Goal: Task Accomplishment & Management: Manage account settings

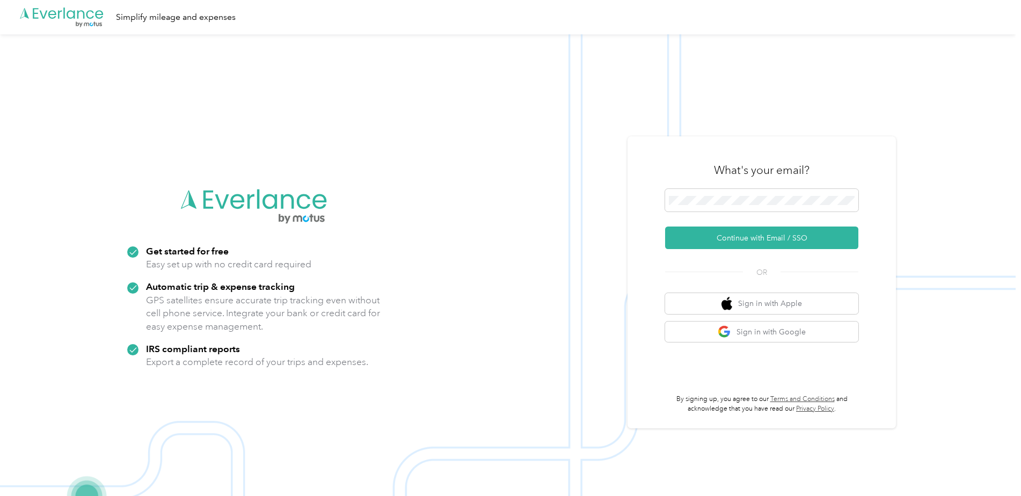
click at [779, 216] on form "Continue with Email / SSO" at bounding box center [761, 219] width 193 height 60
click at [779, 207] on span at bounding box center [761, 200] width 193 height 23
drag, startPoint x: 766, startPoint y: 206, endPoint x: 755, endPoint y: 243, distance: 39.1
click at [755, 243] on button "Continue with Email / SSO" at bounding box center [761, 237] width 193 height 23
click at [704, 244] on button "Continue with Email / SSO" at bounding box center [761, 237] width 193 height 23
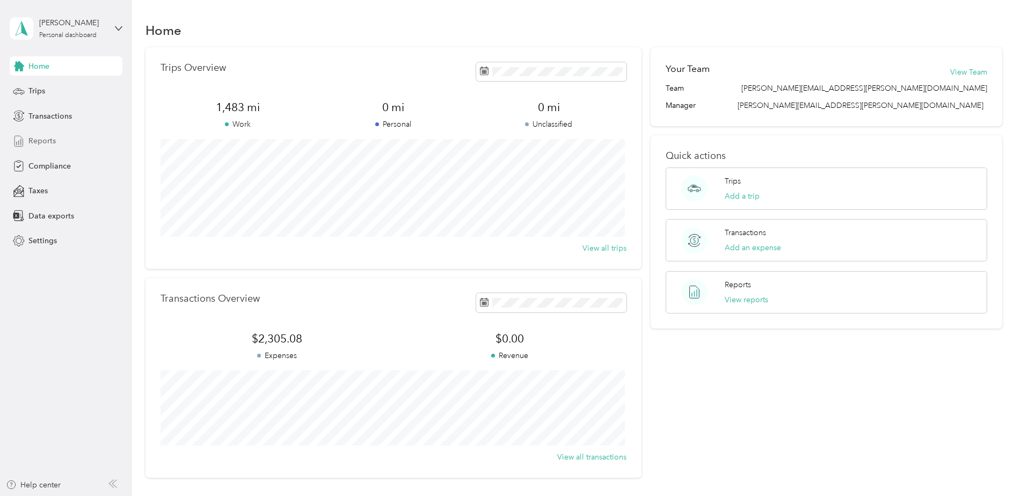
click at [60, 141] on div "Reports" at bounding box center [66, 140] width 113 height 19
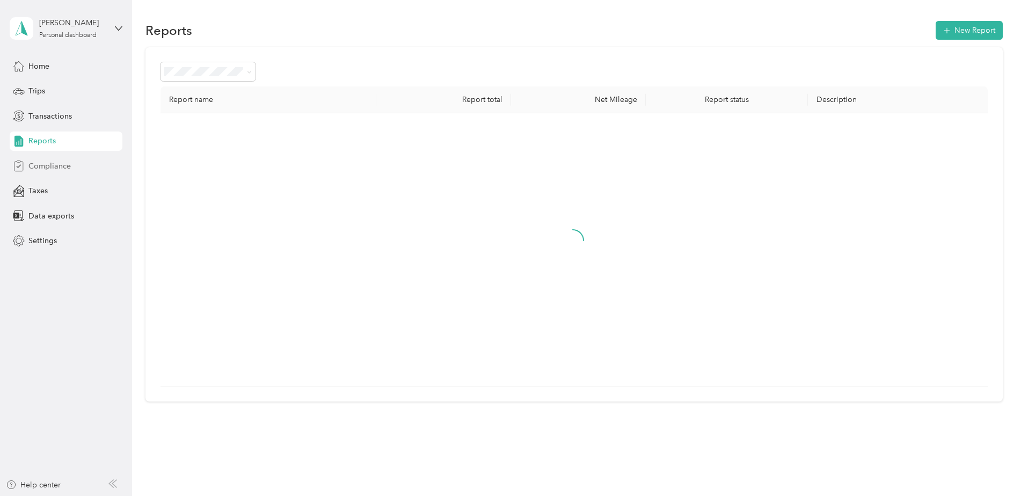
click at [64, 162] on span "Compliance" at bounding box center [49, 165] width 42 height 11
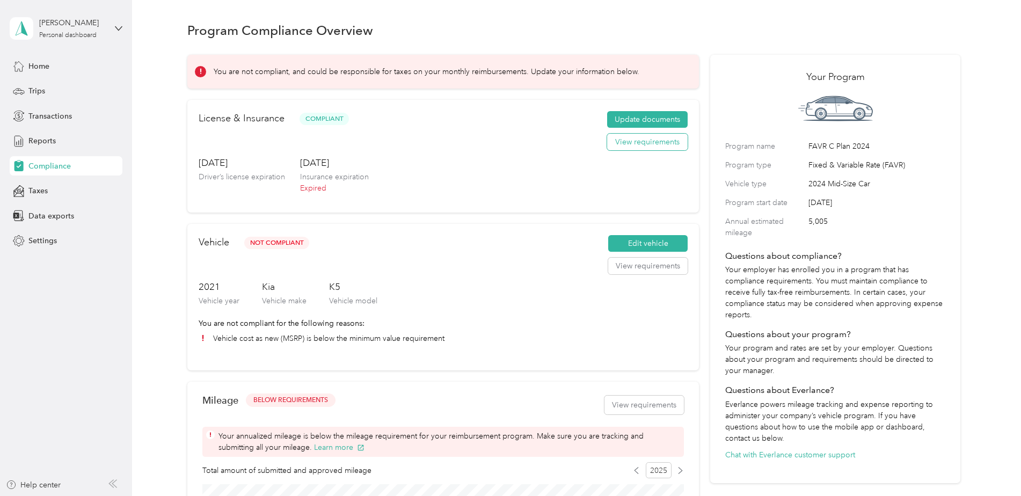
click at [615, 142] on button "View requirements" at bounding box center [647, 142] width 80 height 17
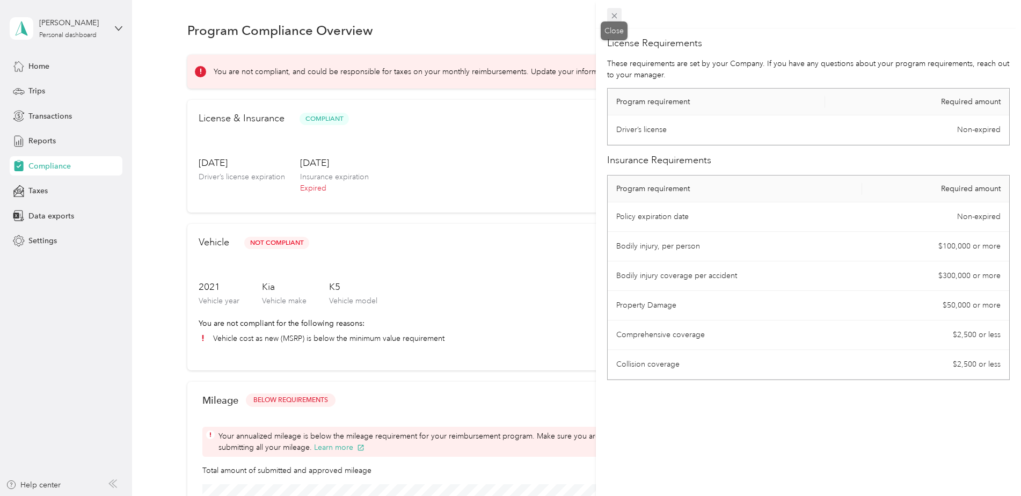
click at [610, 18] on icon at bounding box center [614, 15] width 9 height 9
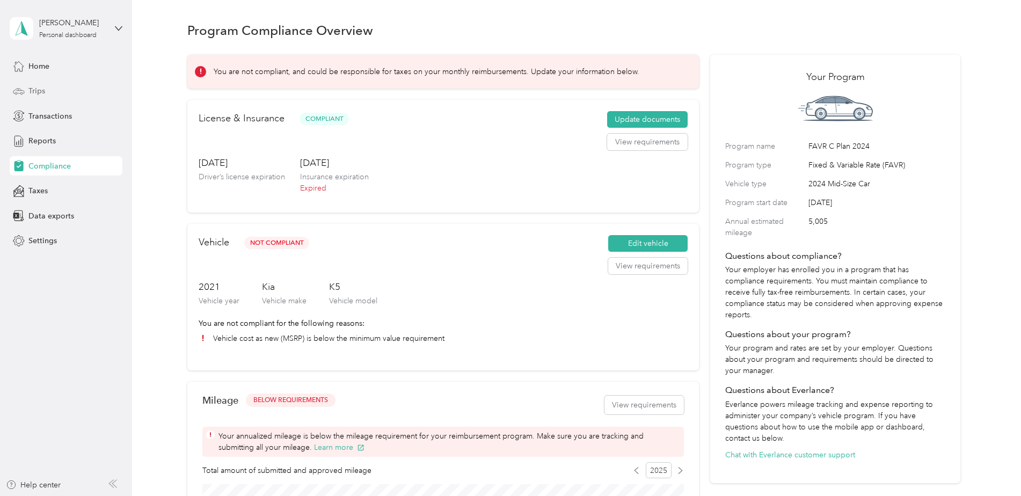
click at [76, 94] on div "Trips" at bounding box center [66, 91] width 113 height 19
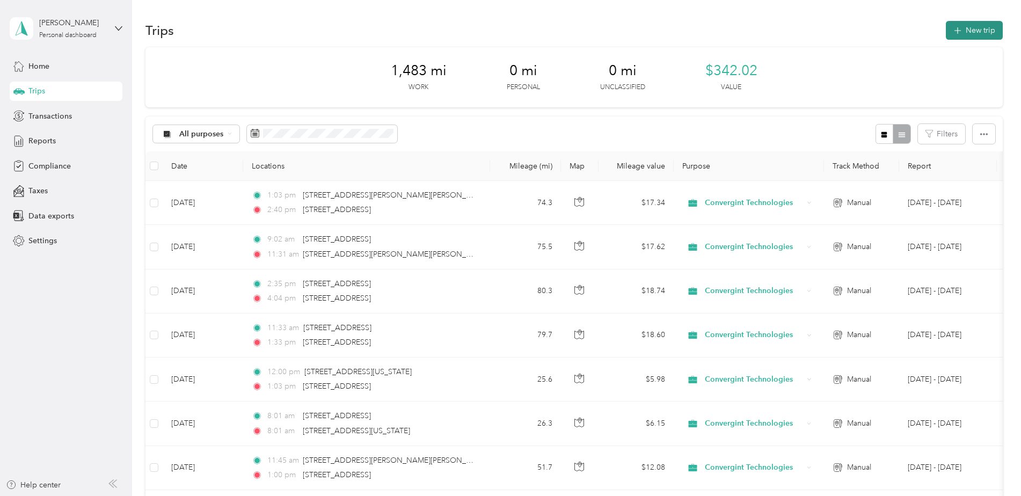
click at [984, 31] on button "New trip" at bounding box center [974, 30] width 57 height 19
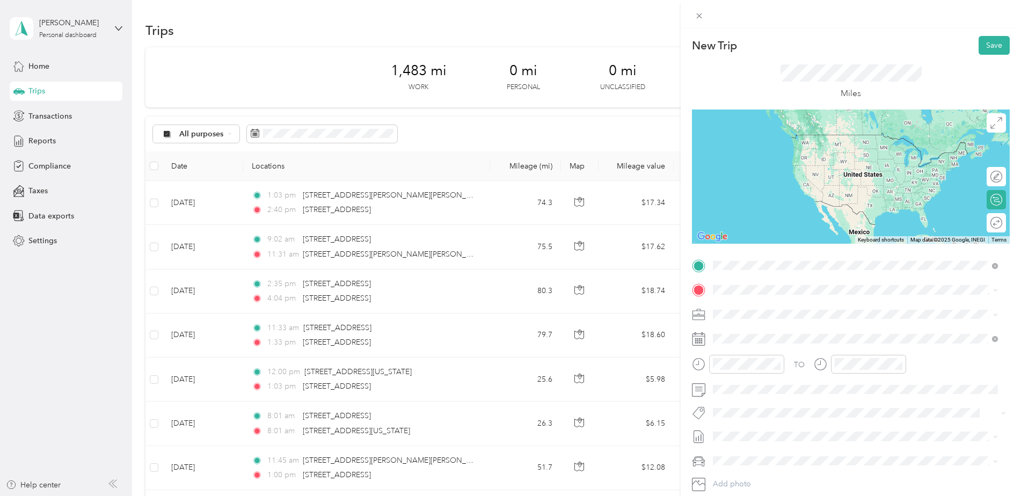
click at [769, 305] on span "5703 Wood Creek Lane Centreville, Virginia 20120, United States" at bounding box center [786, 304] width 107 height 10
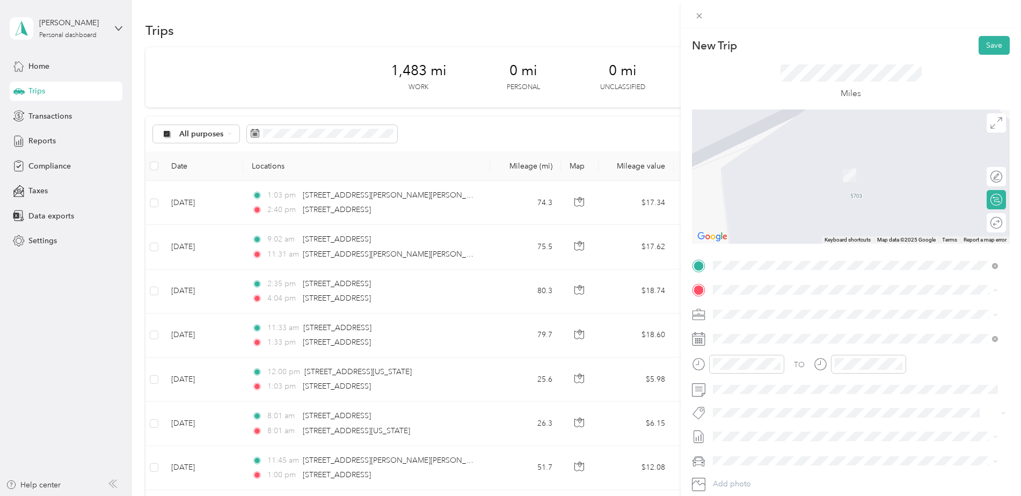
click at [771, 332] on span "9901 Medical Center Drive Rockville, Maryland 20850, United States" at bounding box center [786, 329] width 107 height 10
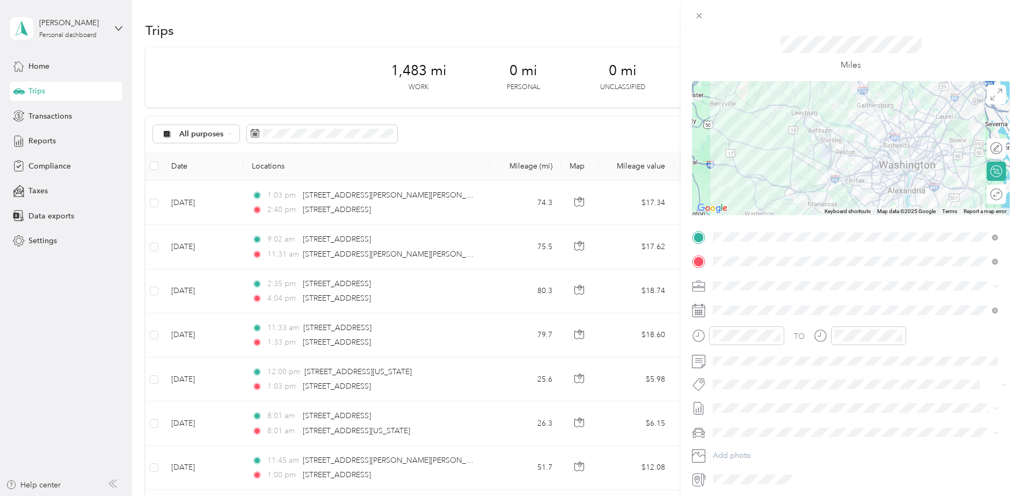
scroll to position [54, 0]
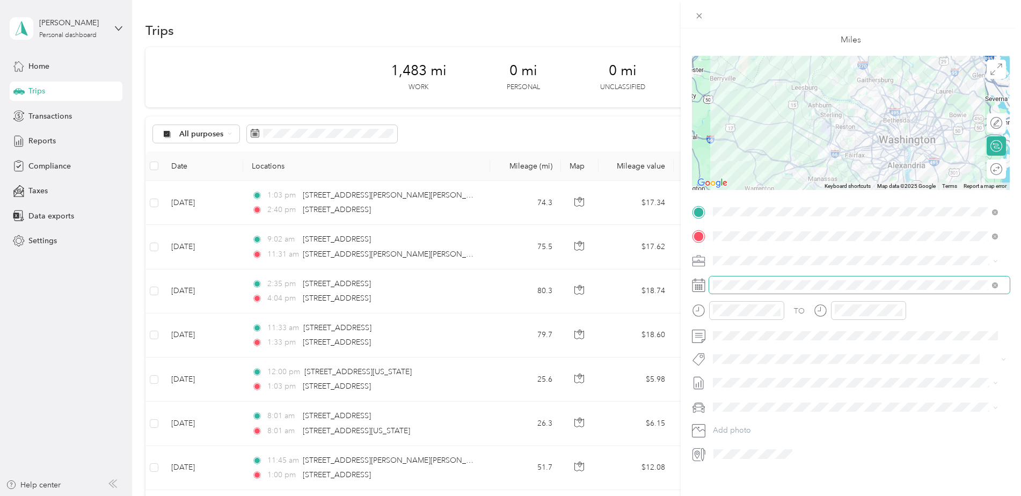
click at [744, 277] on span at bounding box center [859, 284] width 301 height 17
click at [781, 431] on div "24" at bounding box center [777, 433] width 14 height 13
click at [759, 341] on span at bounding box center [859, 335] width 301 height 17
click at [752, 412] on li "Sep 1 - 30, 2025 Draft" at bounding box center [855, 417] width 292 height 17
click at [752, 426] on div "Kia K5" at bounding box center [854, 425] width 277 height 11
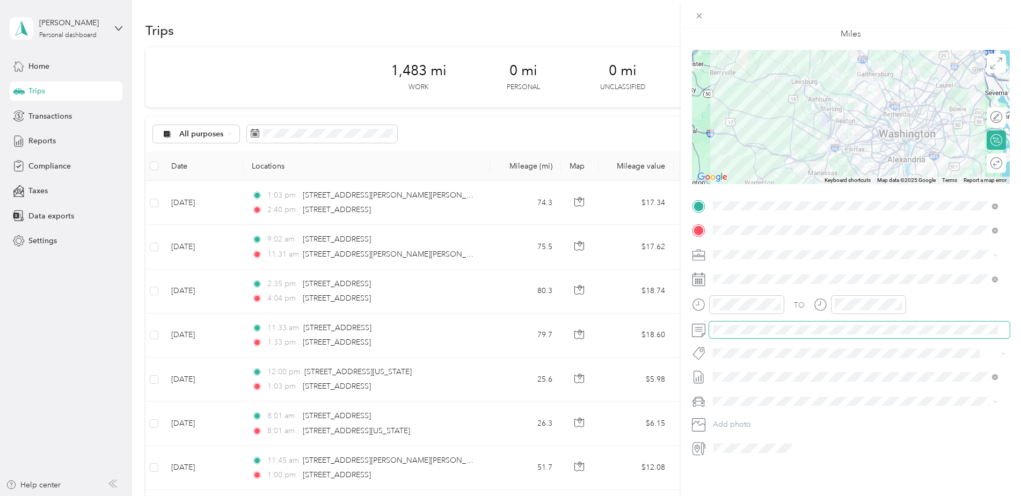
scroll to position [0, 0]
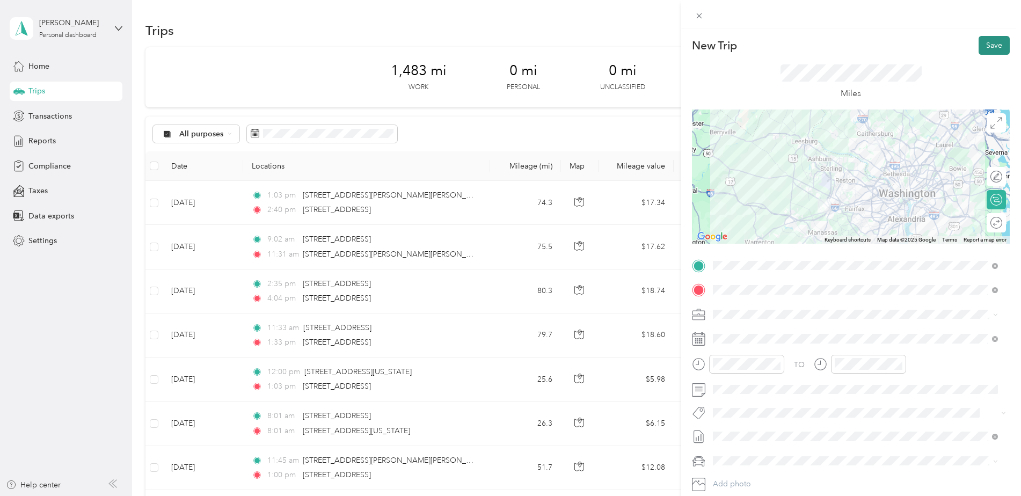
click at [987, 43] on button "Save" at bounding box center [993, 45] width 31 height 19
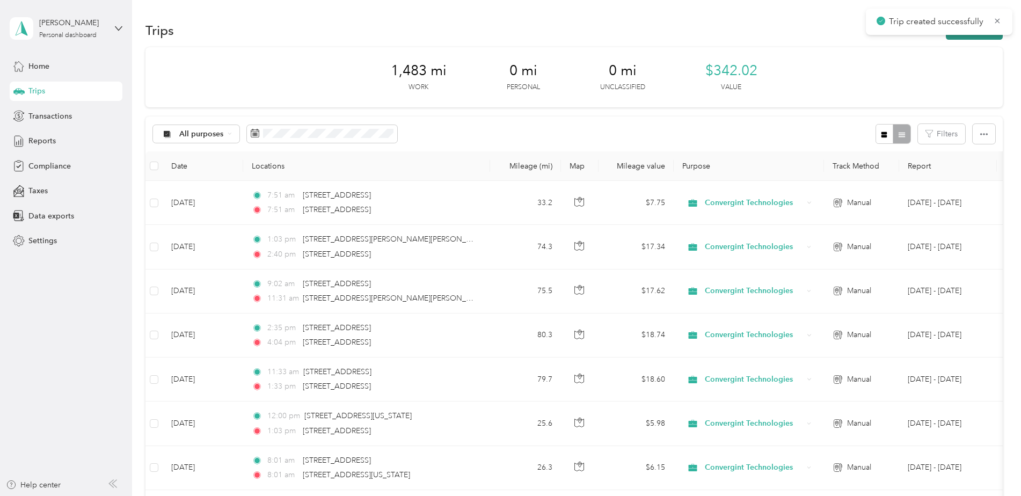
click at [971, 36] on button "New trip" at bounding box center [974, 30] width 57 height 19
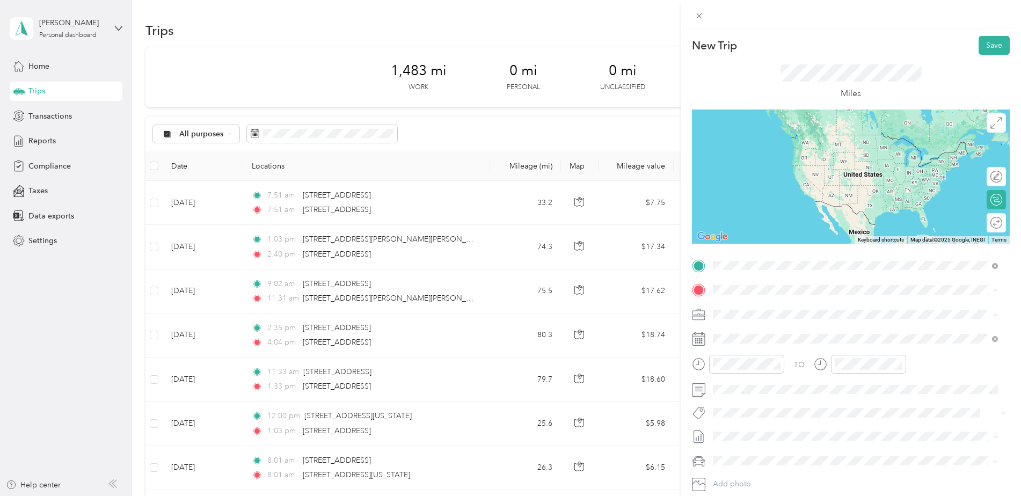
click at [753, 300] on span "9901 Medical Center Drive Rockville, Maryland 20850, United States" at bounding box center [786, 304] width 107 height 10
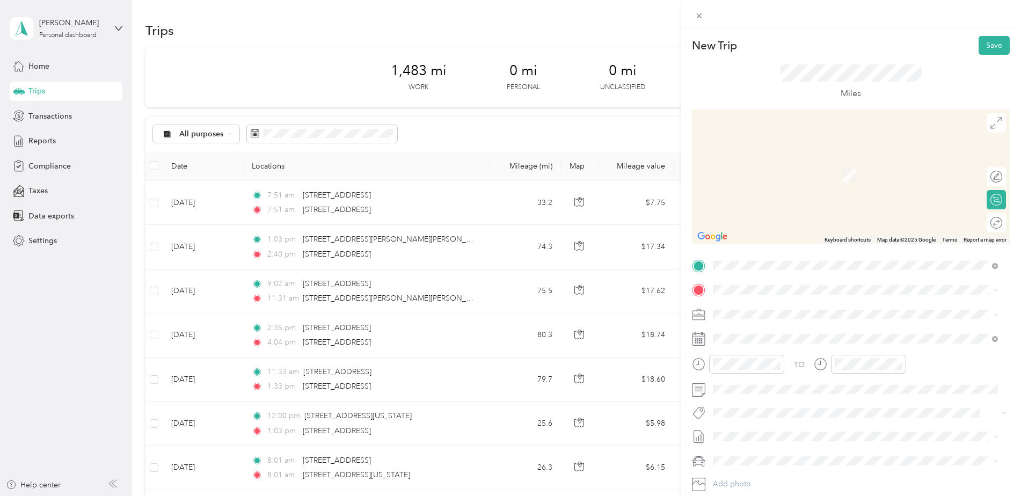
click at [769, 336] on li "5703 Wood Creek Lane Centreville, Virginia 20120, United States" at bounding box center [855, 325] width 292 height 22
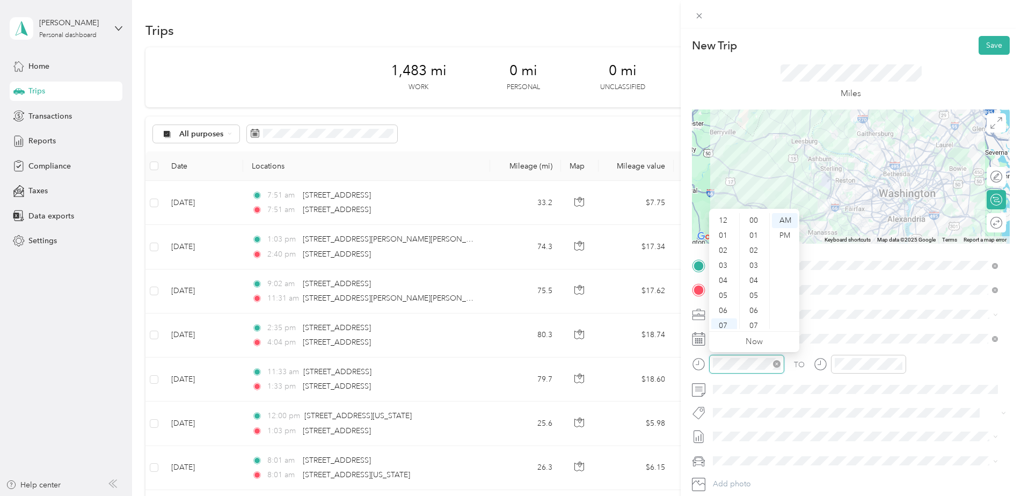
scroll to position [64, 0]
click at [704, 338] on icon at bounding box center [698, 338] width 13 height 13
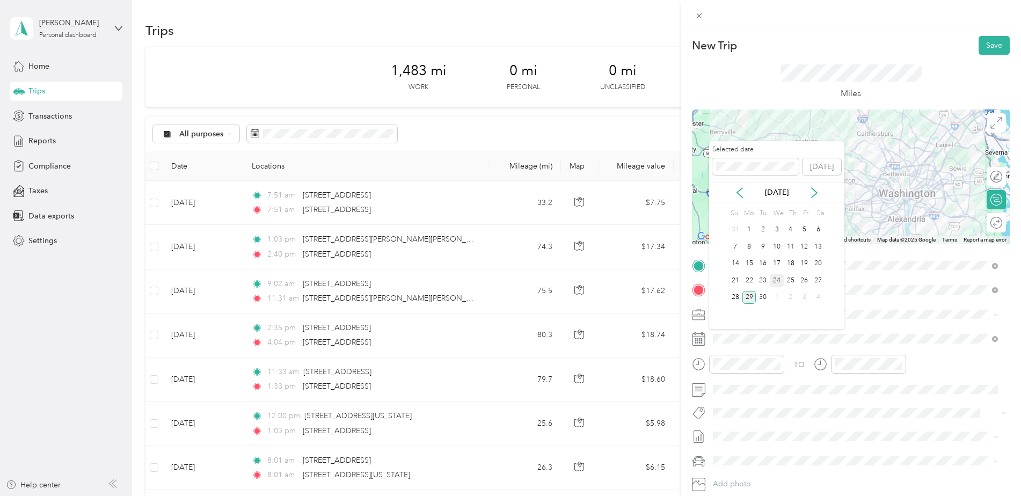
click at [775, 276] on div "24" at bounding box center [777, 280] width 14 height 13
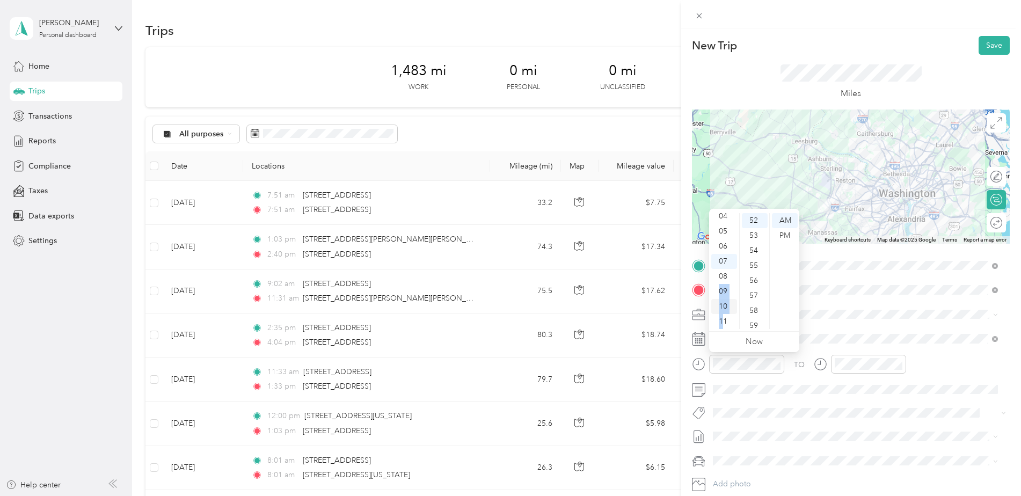
drag, startPoint x: 720, startPoint y: 296, endPoint x: 723, endPoint y: 313, distance: 17.6
click at [723, 313] on ul "12 01 02 03 04 05 06 07 08 09 10 11" at bounding box center [724, 271] width 30 height 116
click at [723, 313] on div "10" at bounding box center [724, 306] width 26 height 15
click at [722, 316] on div "11" at bounding box center [724, 321] width 26 height 15
click at [853, 353] on div "TO Add photo" at bounding box center [851, 386] width 318 height 259
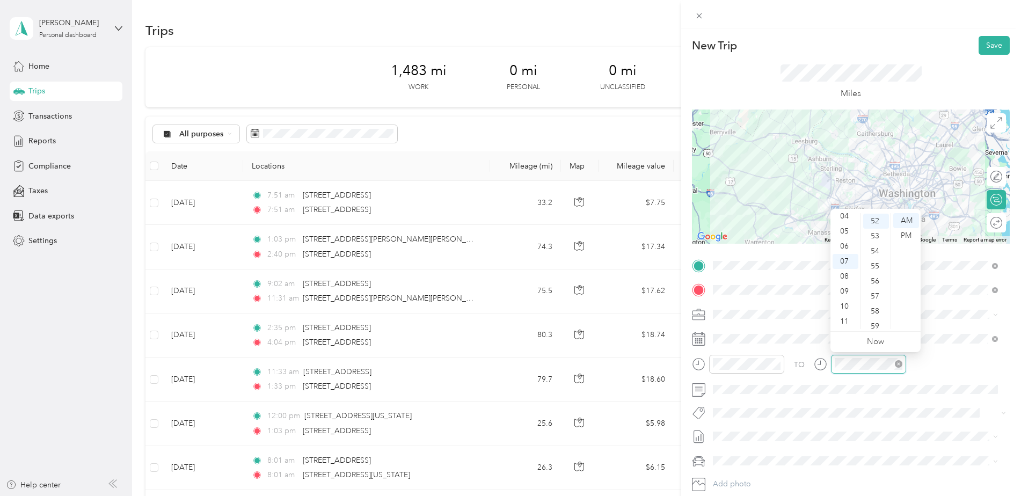
scroll to position [781, 0]
click at [839, 323] on div "11" at bounding box center [845, 321] width 26 height 15
click at [880, 261] on div "55" at bounding box center [876, 265] width 26 height 15
click at [848, 216] on div "12" at bounding box center [845, 220] width 26 height 15
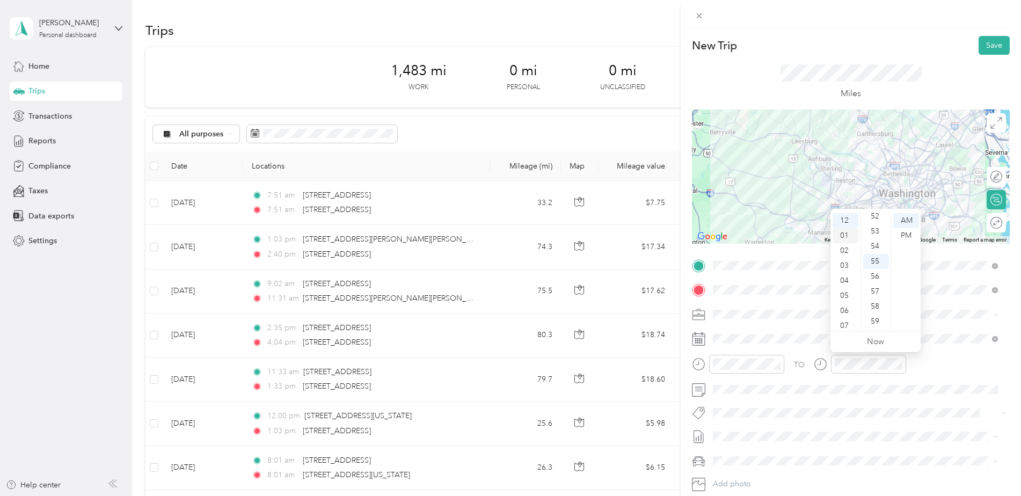
click at [850, 239] on div "01" at bounding box center [845, 235] width 26 height 15
click at [867, 277] on div "56" at bounding box center [876, 276] width 26 height 15
click at [869, 295] on div "11" at bounding box center [876, 300] width 26 height 15
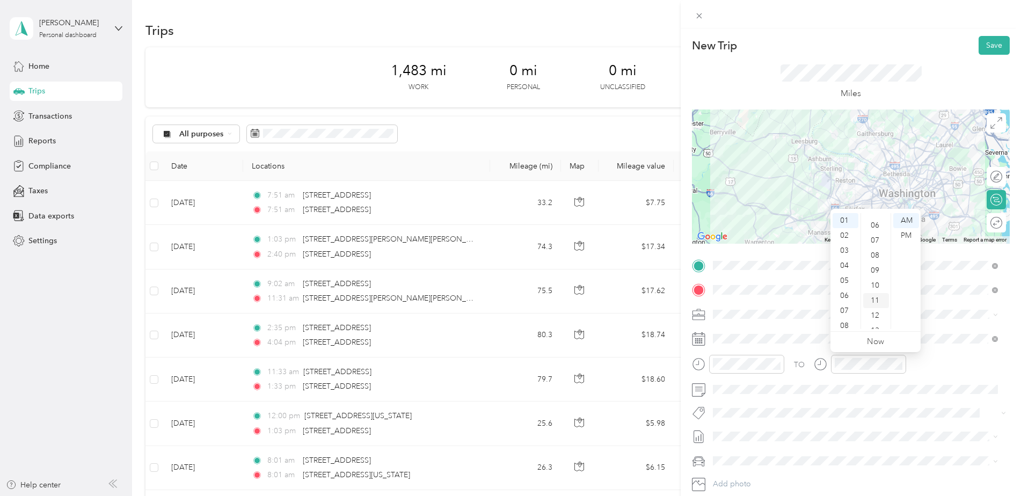
scroll to position [165, 0]
click at [870, 317] on div "17" at bounding box center [876, 310] width 26 height 15
click at [873, 235] on div "18" at bounding box center [876, 235] width 26 height 15
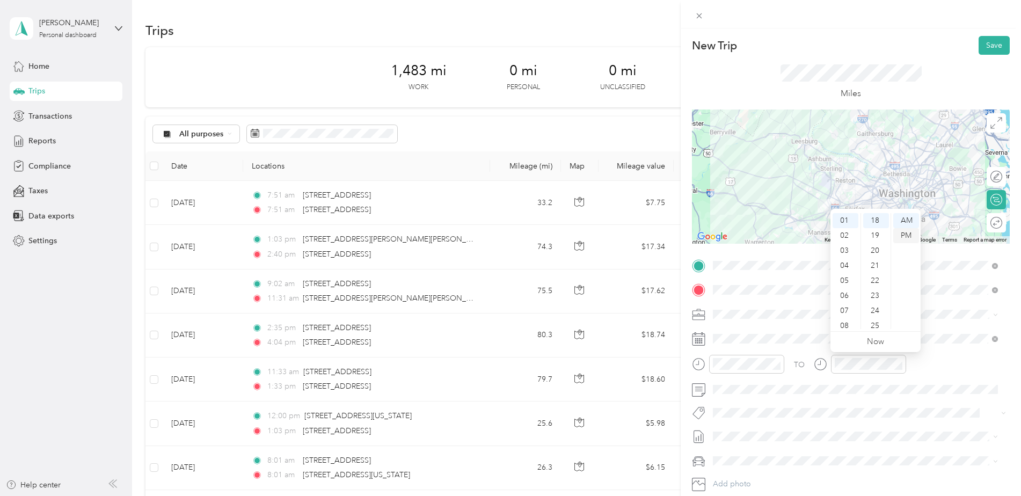
click at [904, 235] on div "PM" at bounding box center [906, 235] width 26 height 15
click at [748, 403] on div "TO Add photo" at bounding box center [851, 386] width 318 height 259
click at [736, 464] on li "Sep 1 - 30, 2025 Draft" at bounding box center [855, 469] width 292 height 17
click at [735, 428] on ol "Kia K5 Kia K5" at bounding box center [855, 430] width 292 height 38
click at [735, 428] on span at bounding box center [859, 436] width 301 height 17
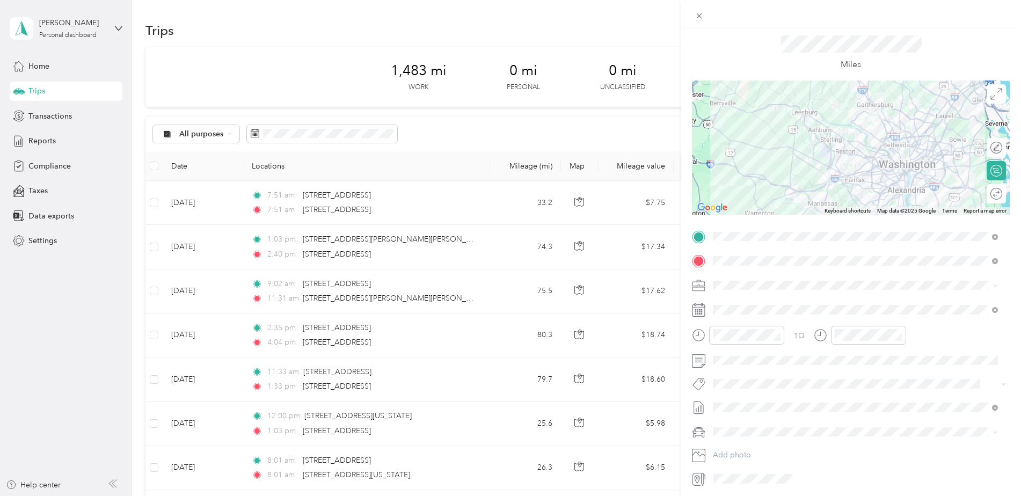
scroll to position [30, 0]
click at [731, 446] on span "Kia K5" at bounding box center [726, 449] width 21 height 9
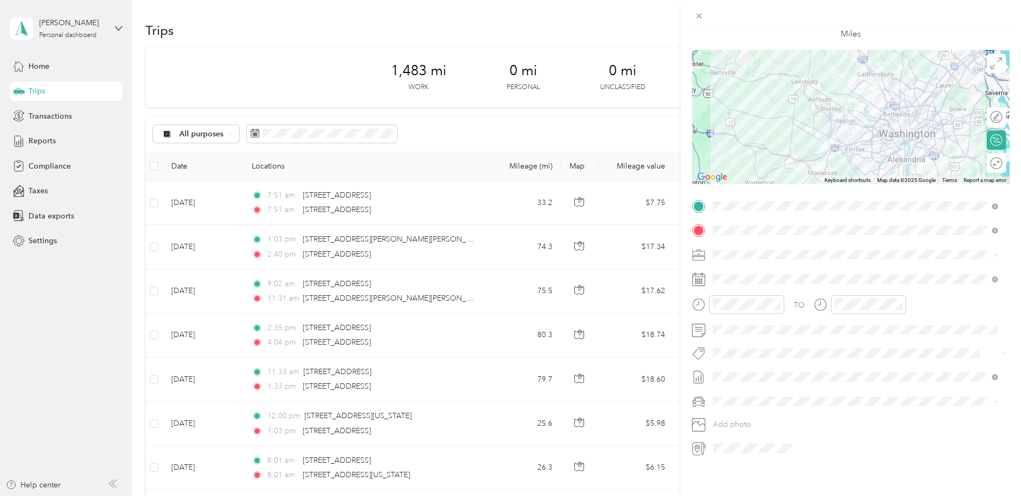
scroll to position [0, 0]
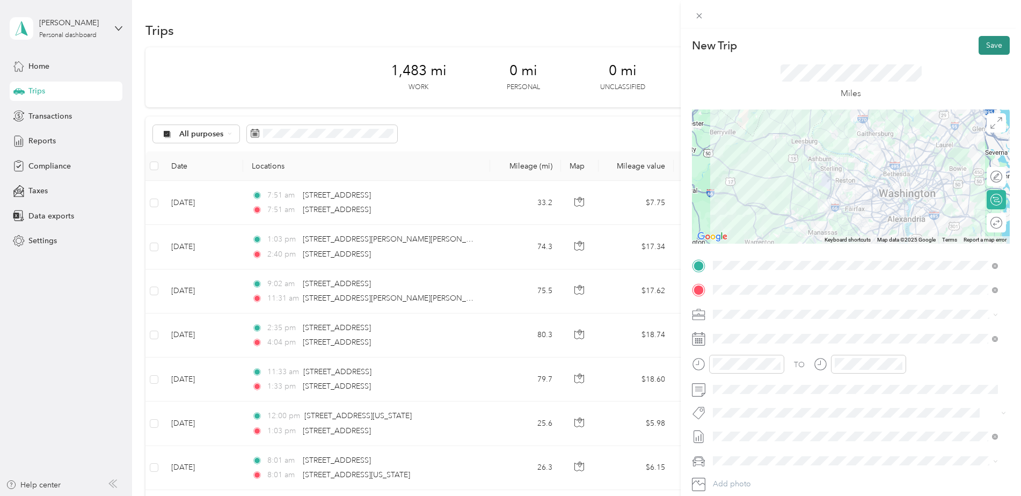
click at [982, 41] on button "Save" at bounding box center [993, 45] width 31 height 19
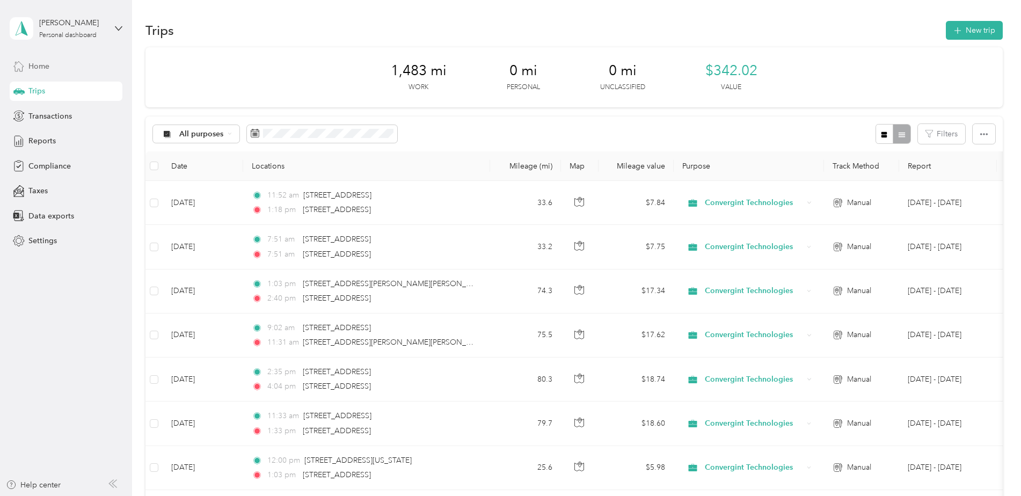
click at [49, 66] on span "Home" at bounding box center [38, 66] width 21 height 11
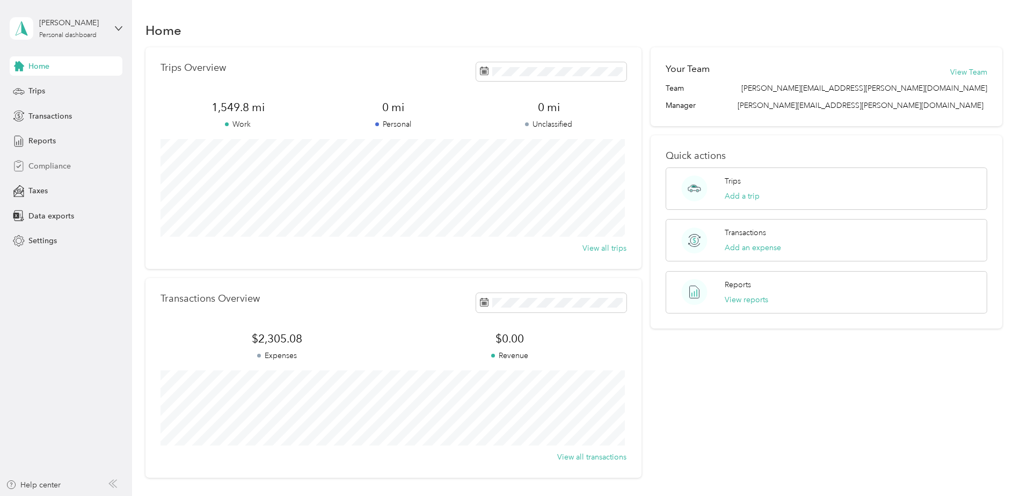
click at [48, 161] on div "Compliance" at bounding box center [66, 165] width 113 height 19
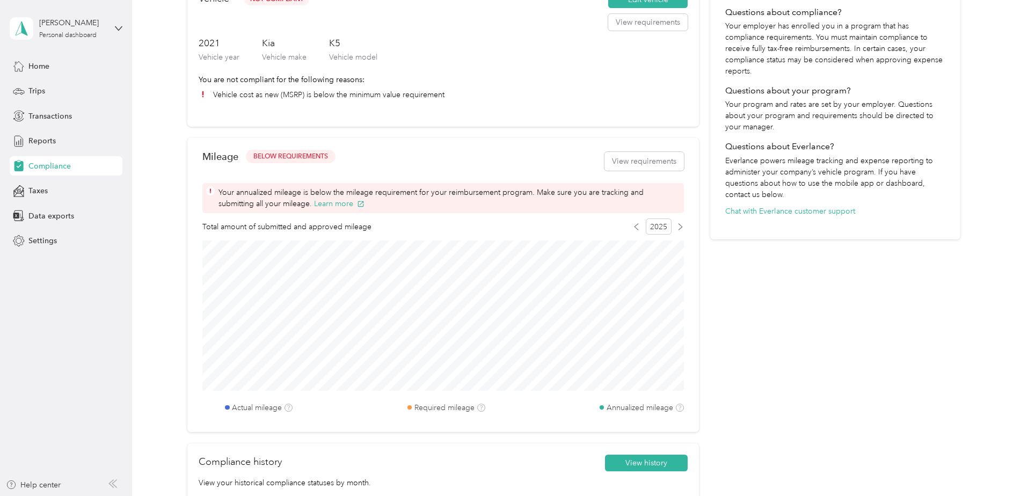
scroll to position [268, 0]
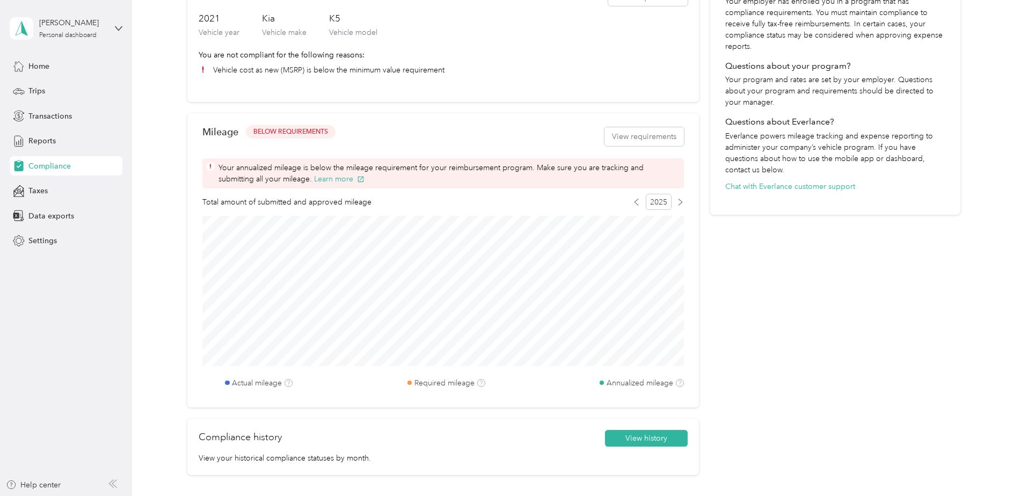
click at [651, 201] on span "2025" at bounding box center [659, 202] width 26 height 16
click at [636, 143] on button "View requirements" at bounding box center [643, 136] width 79 height 19
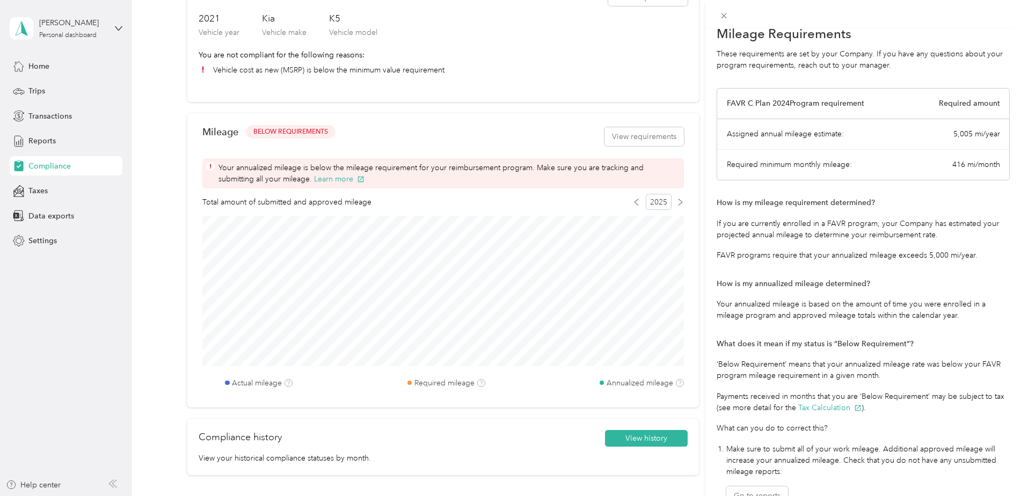
scroll to position [0, 0]
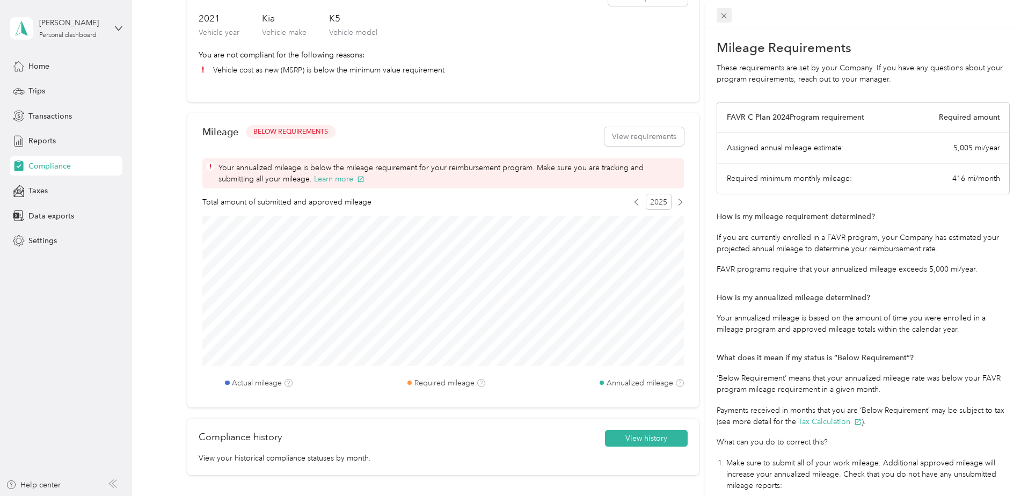
click at [722, 20] on span at bounding box center [723, 15] width 15 height 15
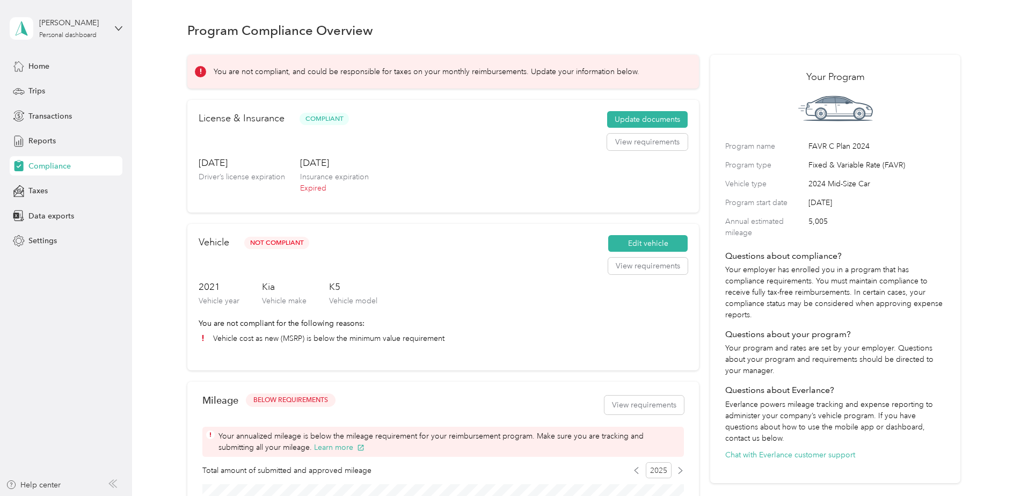
click at [365, 327] on p "You are not compliant for the following reasons:" at bounding box center [443, 323] width 489 height 11
click at [360, 344] on div "Vehicle Not Compliant Edit vehicle View requirements 2021 Vehicle year Kia Vehi…" at bounding box center [442, 297] width 511 height 147
click at [628, 121] on button "Update documents" at bounding box center [647, 119] width 80 height 17
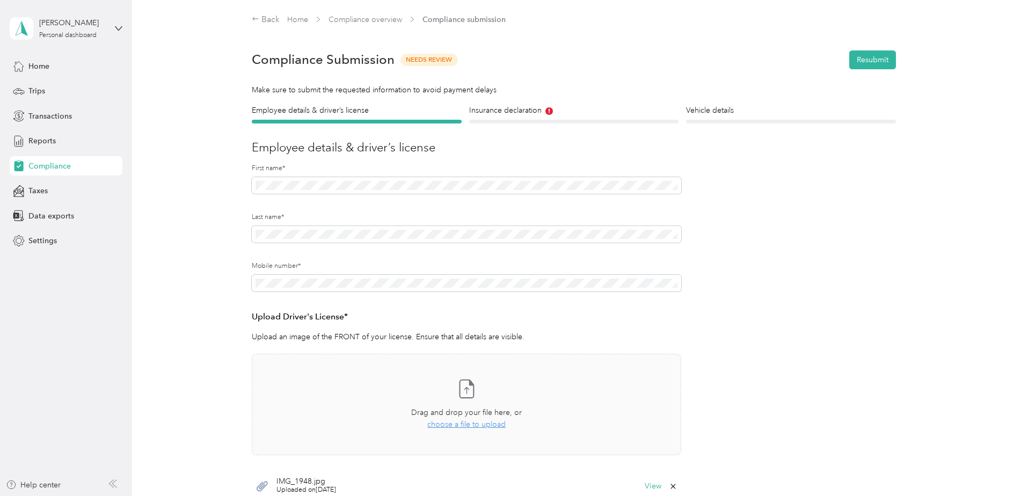
click at [528, 98] on section "Back Home Compliance overview Compliance submission Compliance Submission Needs…" at bounding box center [573, 280] width 773 height 534
click at [524, 103] on section "Back Home Compliance overview Compliance submission Compliance Submission Needs…" at bounding box center [573, 280] width 773 height 534
click at [514, 106] on h4 "Insurance declaration" at bounding box center [574, 110] width 210 height 11
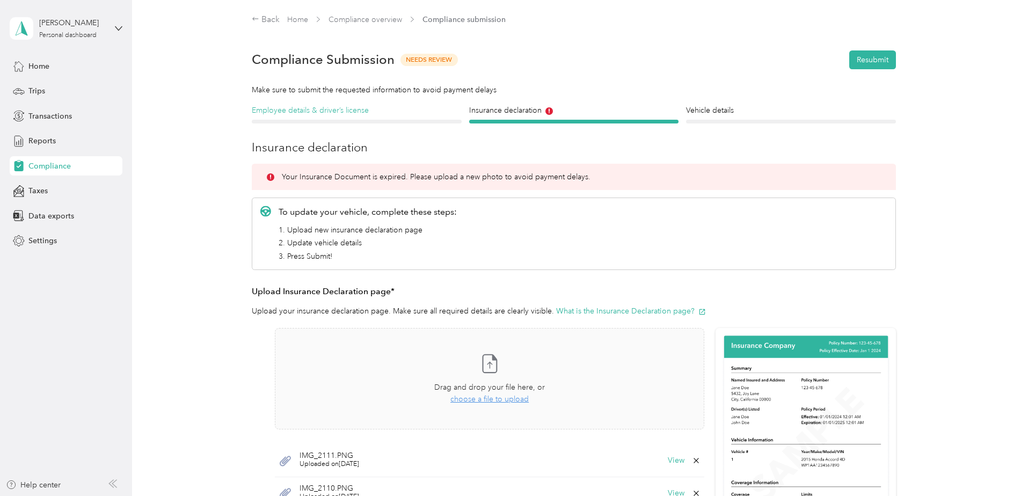
click at [352, 115] on h4 "Employee details & driver’s license" at bounding box center [357, 110] width 210 height 11
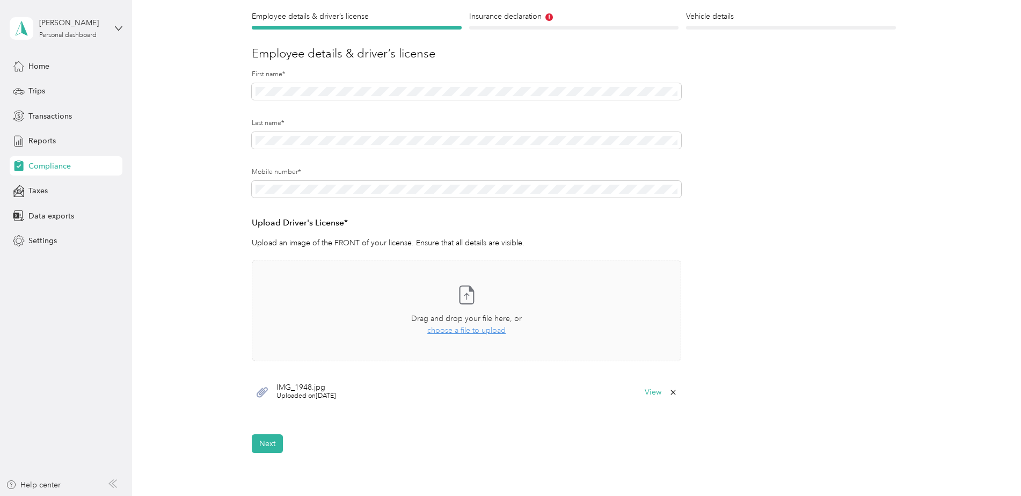
scroll to position [207, 0]
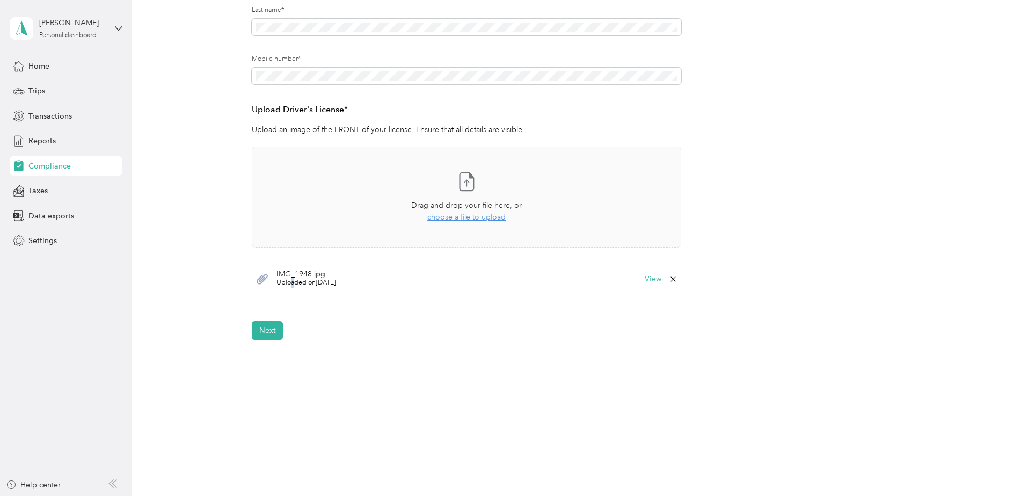
click at [292, 279] on span "Uploaded on 6/4/2025" at bounding box center [306, 283] width 60 height 10
click at [650, 279] on button "View" at bounding box center [653, 279] width 17 height 8
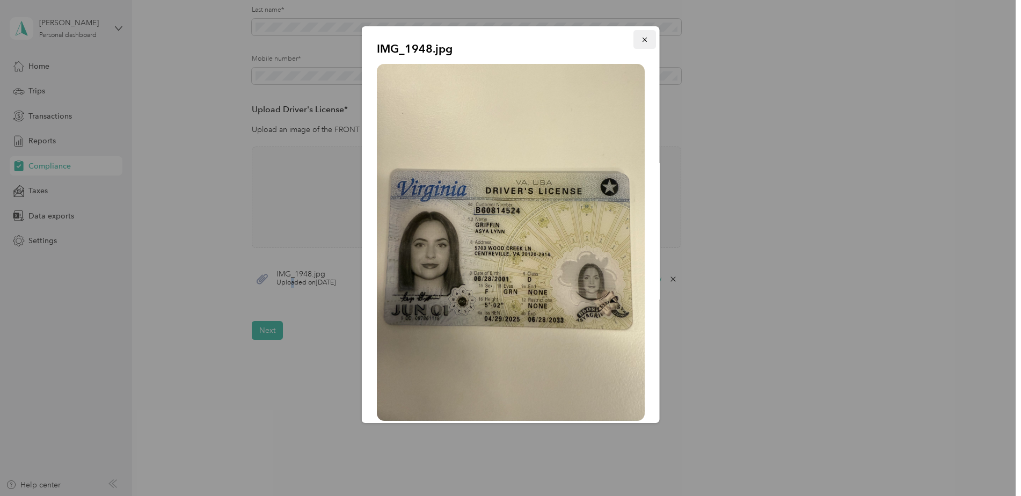
click at [639, 45] on button "button" at bounding box center [644, 39] width 23 height 19
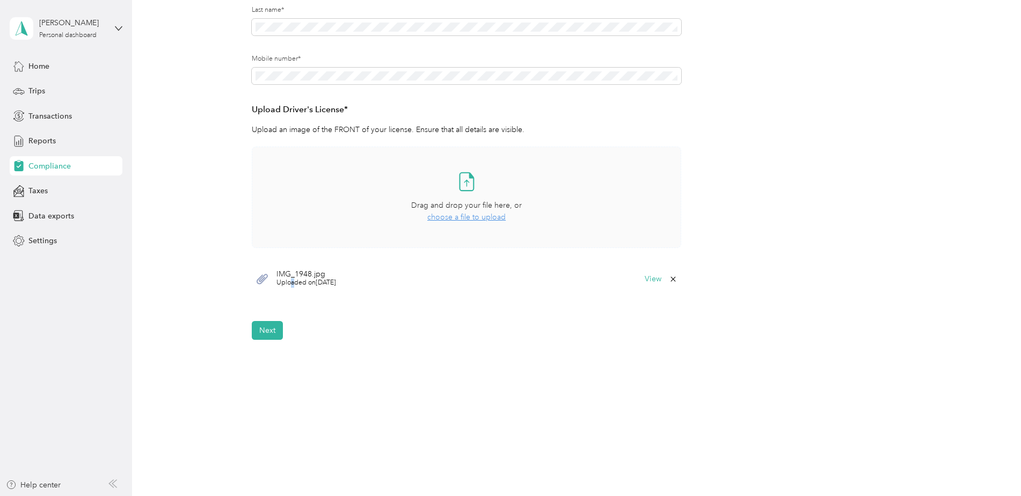
scroll to position [0, 0]
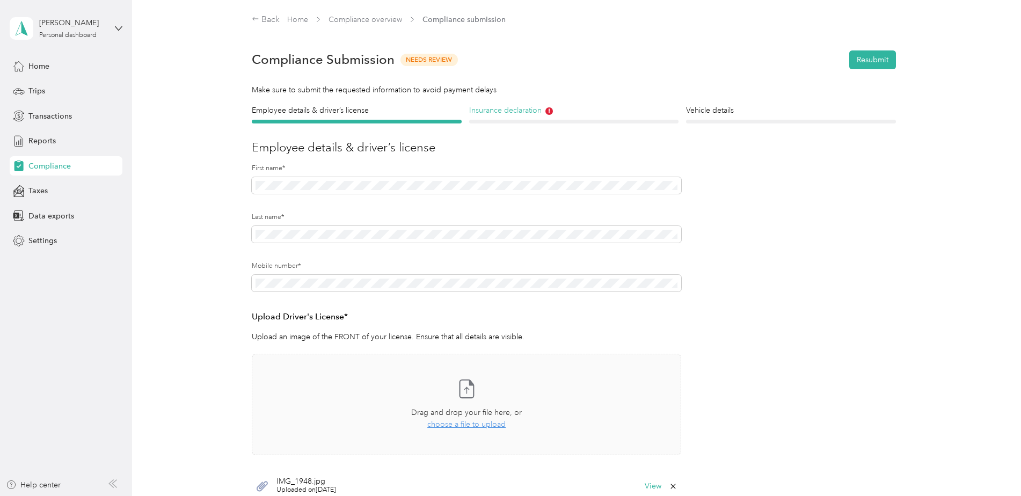
click at [541, 116] on h4 "Insurance declaration" at bounding box center [574, 110] width 210 height 11
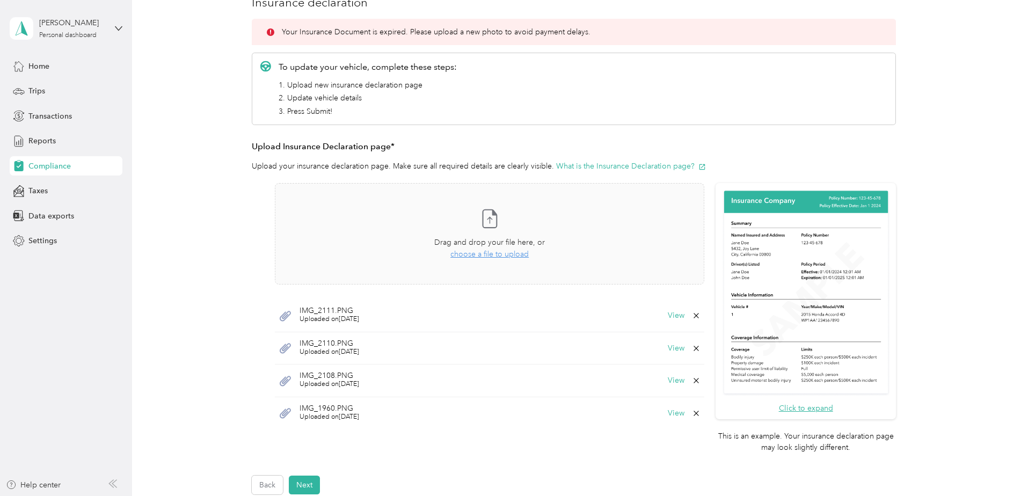
scroll to position [161, 0]
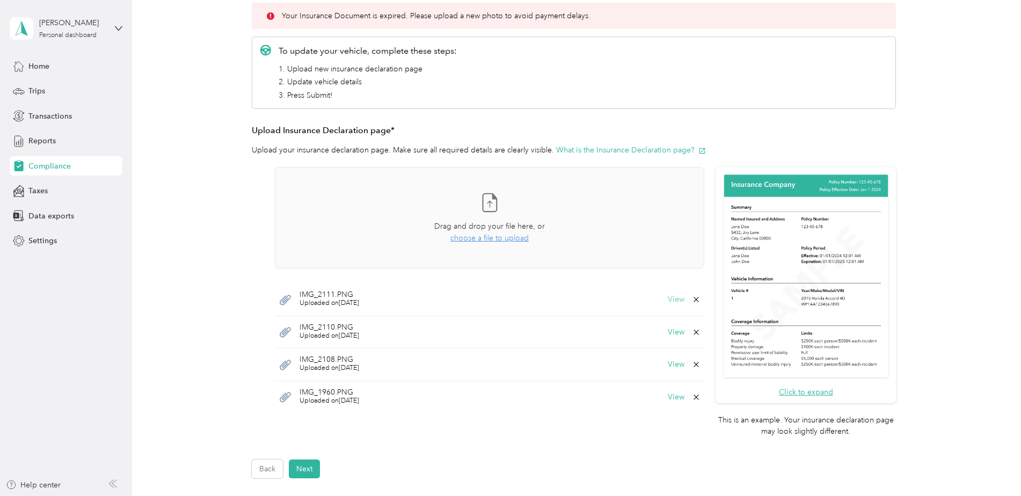
click at [668, 298] on button "View" at bounding box center [676, 300] width 17 height 8
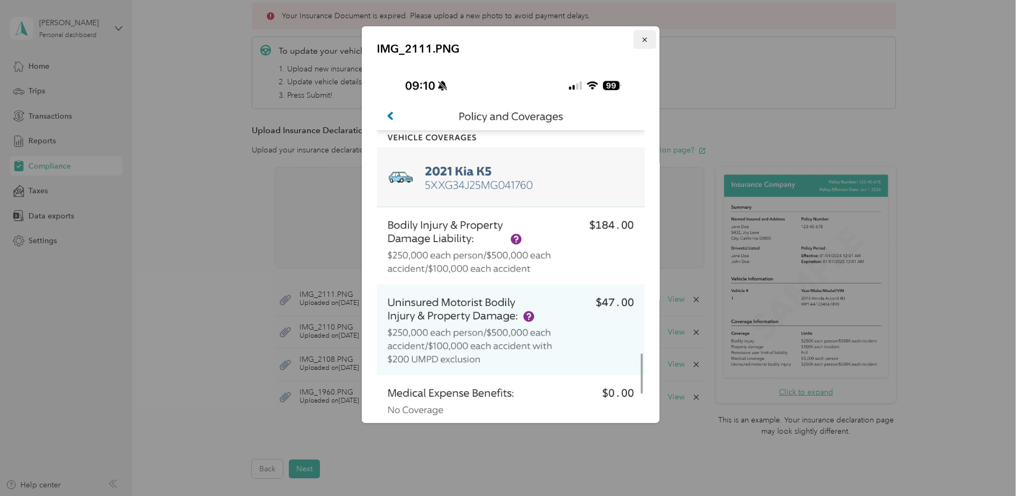
click at [640, 38] on button "button" at bounding box center [644, 39] width 23 height 19
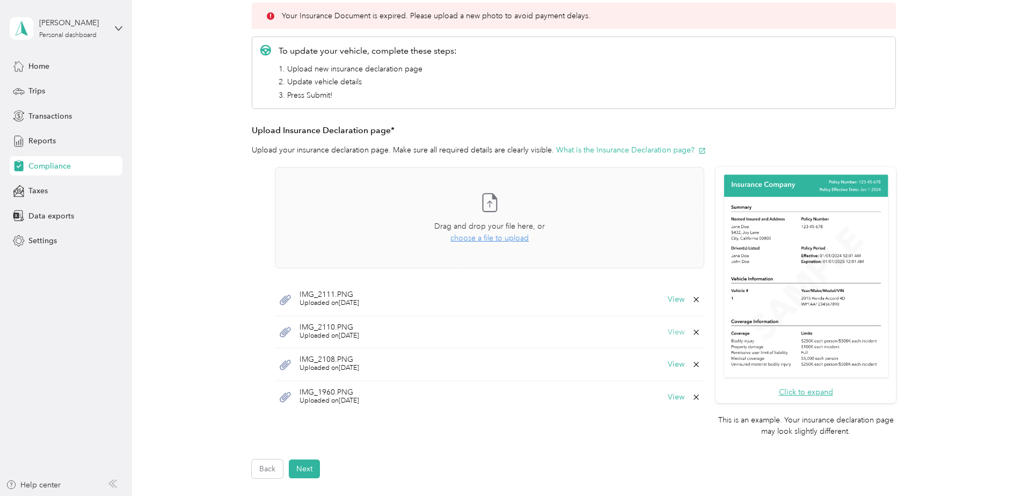
click at [682, 332] on button "View" at bounding box center [676, 332] width 17 height 8
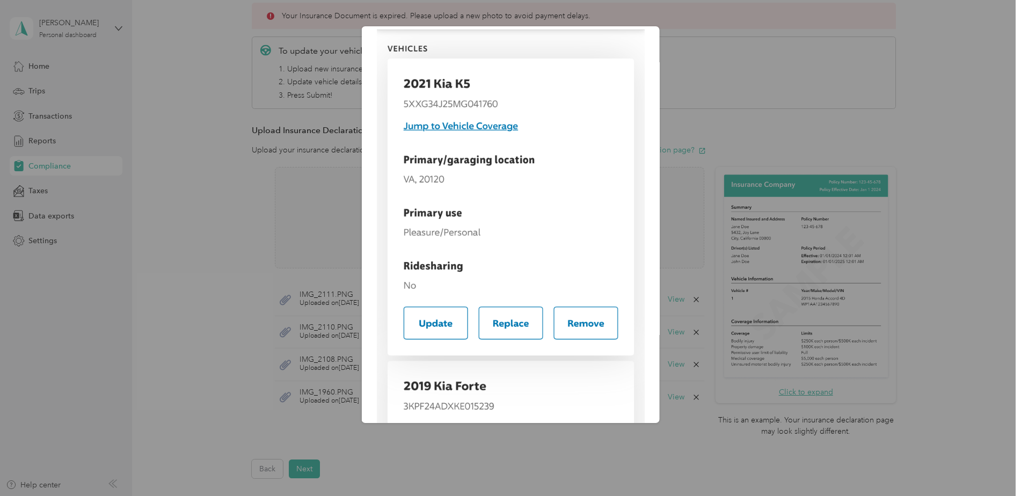
scroll to position [6, 0]
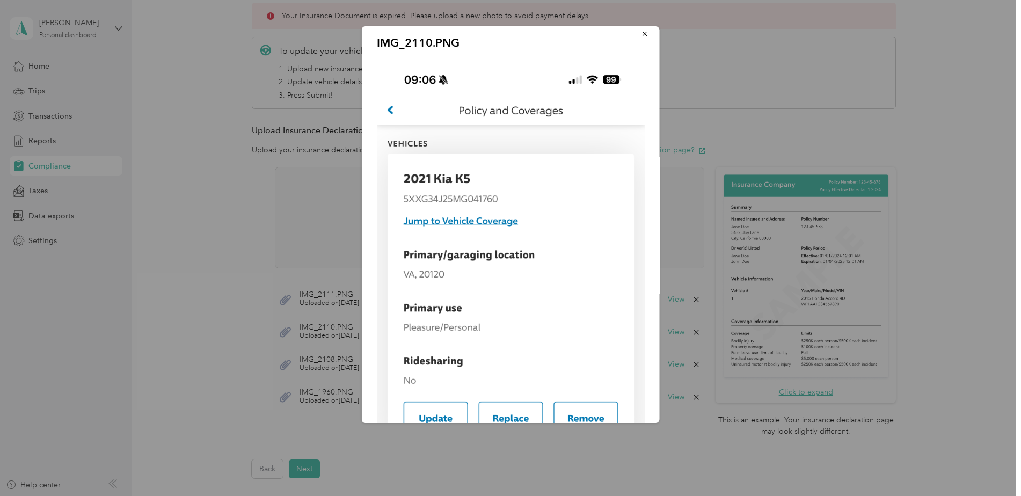
drag, startPoint x: 721, startPoint y: 304, endPoint x: 712, endPoint y: 295, distance: 12.9
click at [720, 305] on div "IMG_2110.PNG" at bounding box center [659, 226] width 298 height 400
click at [636, 29] on button "button" at bounding box center [644, 33] width 23 height 19
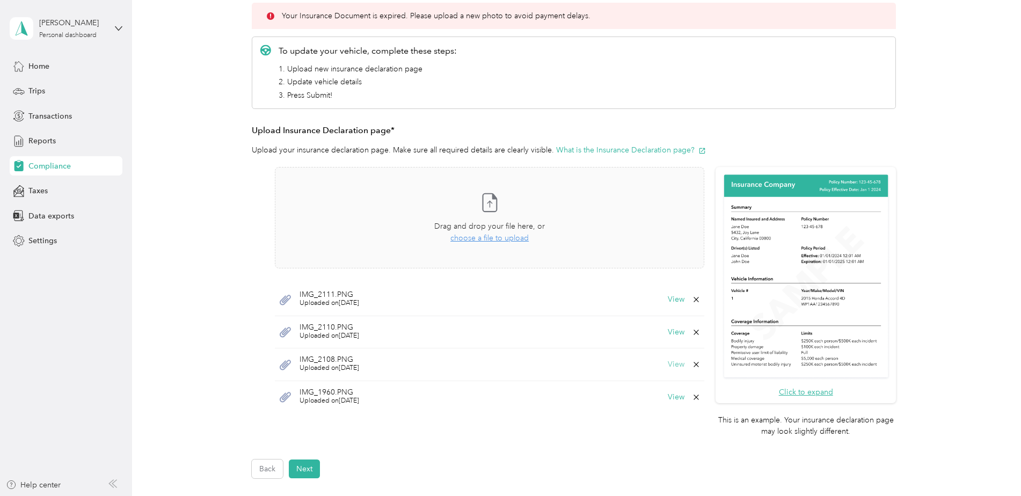
click at [668, 367] on button "View" at bounding box center [676, 365] width 17 height 8
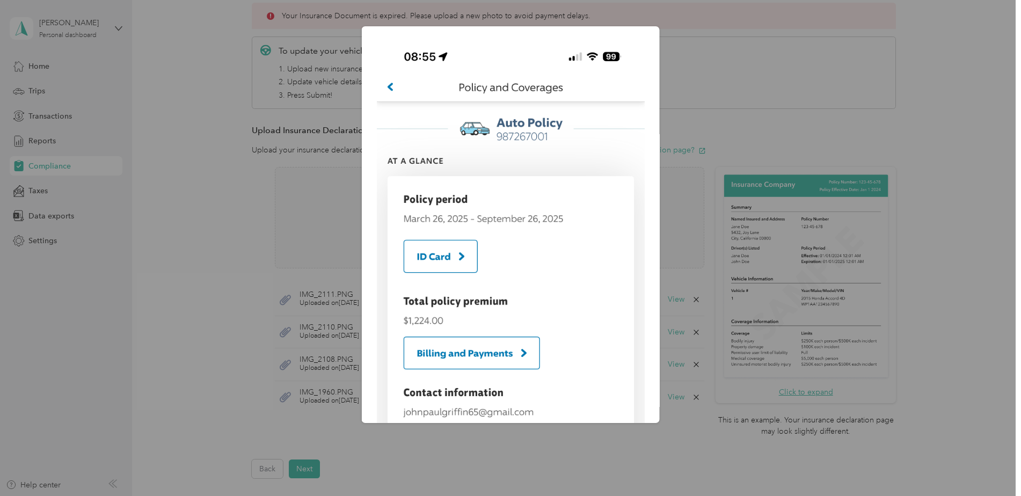
scroll to position [54, 0]
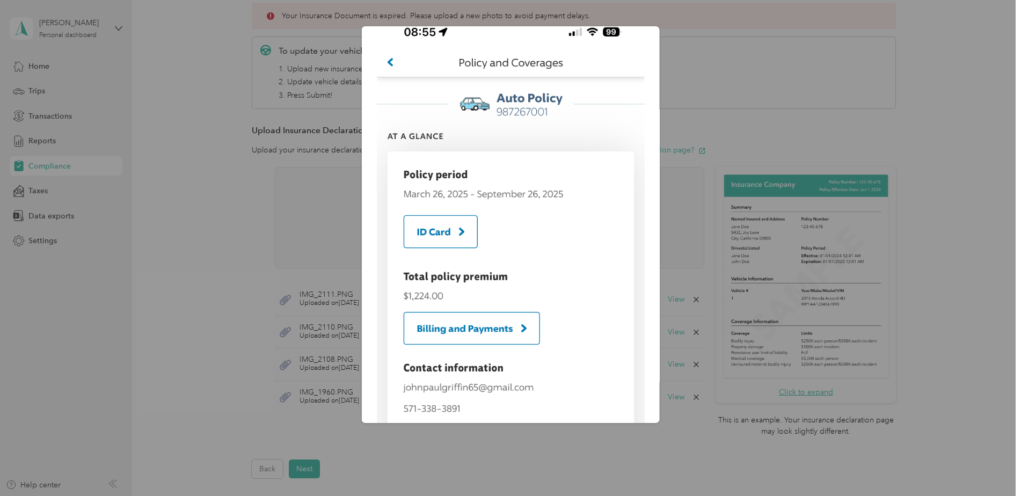
click at [735, 38] on div "IMG_2108.PNG" at bounding box center [659, 226] width 298 height 400
click at [754, 100] on div "IMG_2108.PNG" at bounding box center [659, 226] width 298 height 400
click at [487, 452] on div at bounding box center [510, 248] width 1021 height 496
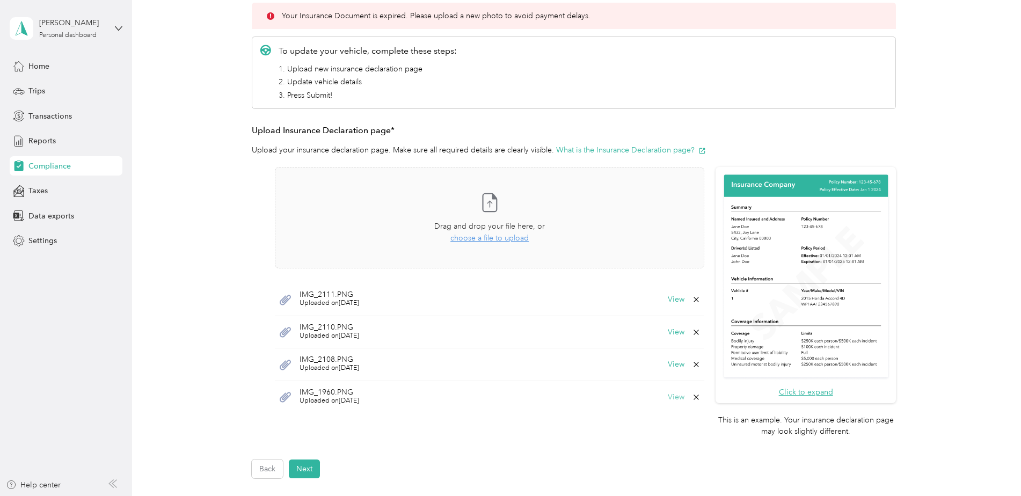
click at [678, 397] on button "View" at bounding box center [676, 397] width 17 height 8
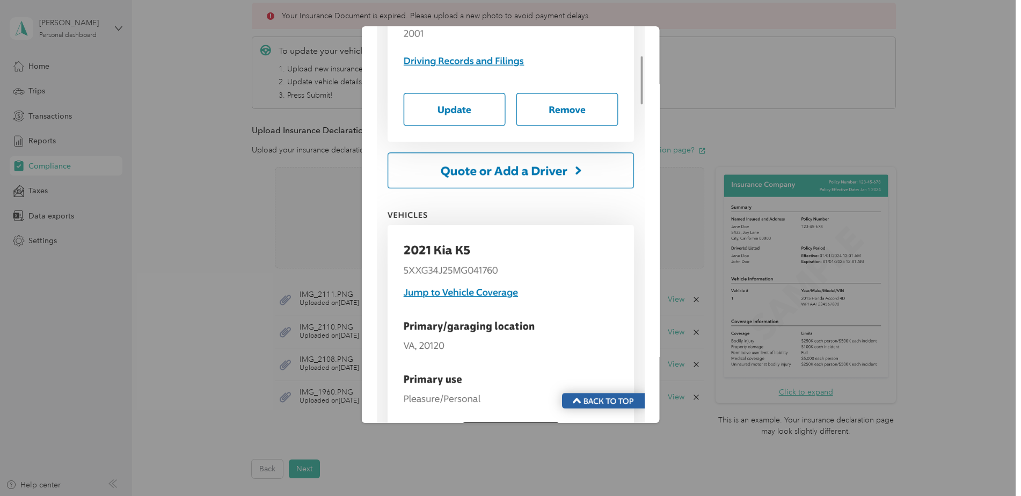
scroll to position [221, 0]
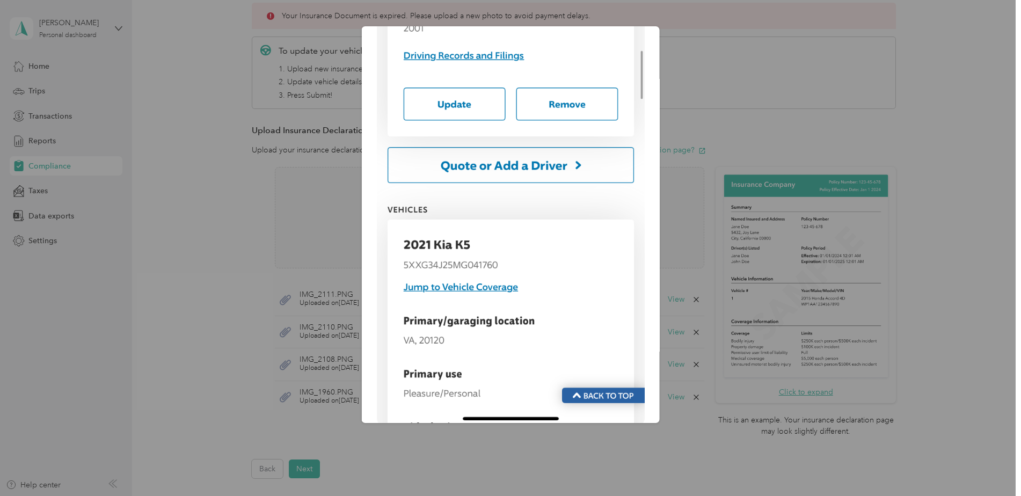
click at [833, 34] on div at bounding box center [510, 248] width 1021 height 496
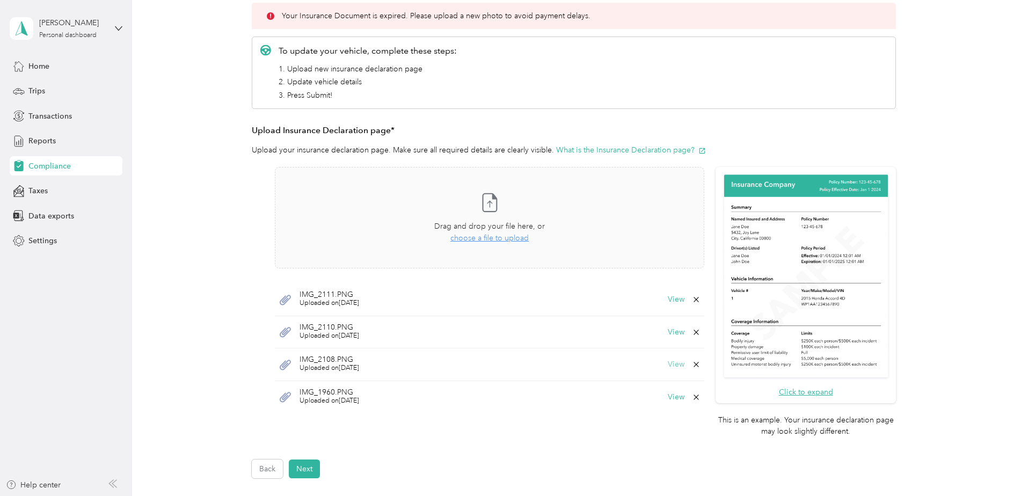
click at [677, 361] on button "View" at bounding box center [676, 365] width 17 height 8
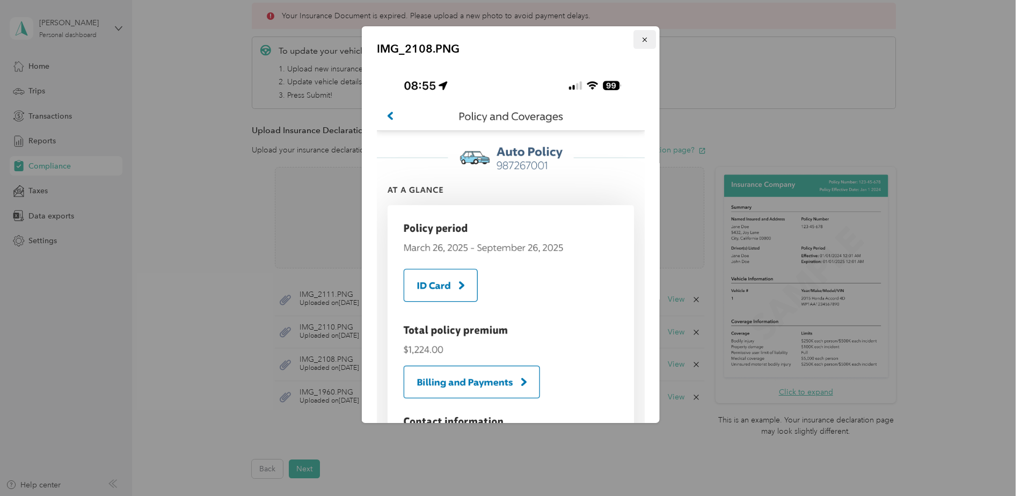
click at [641, 37] on icon "button" at bounding box center [645, 40] width 8 height 8
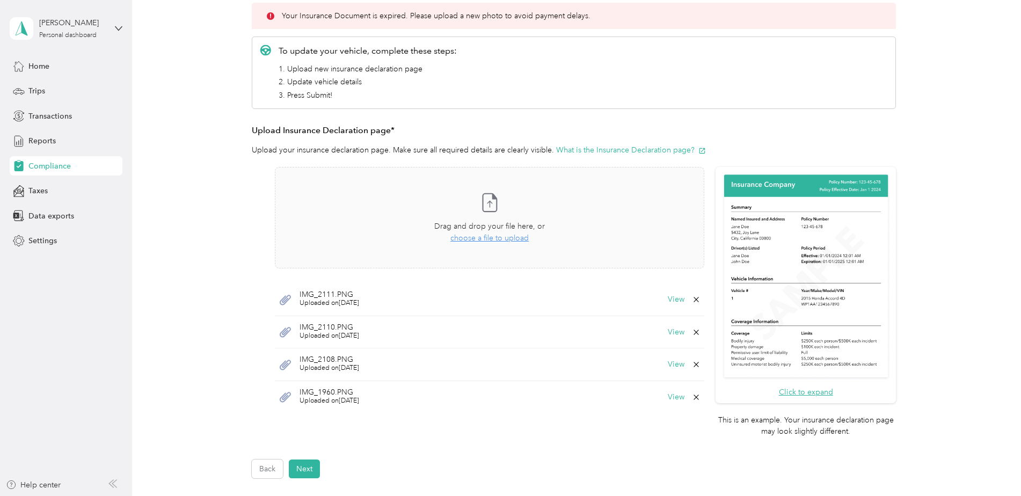
click at [697, 366] on icon at bounding box center [695, 364] width 5 height 5
click at [675, 371] on button "Yes" at bounding box center [667, 371] width 21 height 17
click at [504, 233] on span "choose a file to upload" at bounding box center [489, 237] width 78 height 9
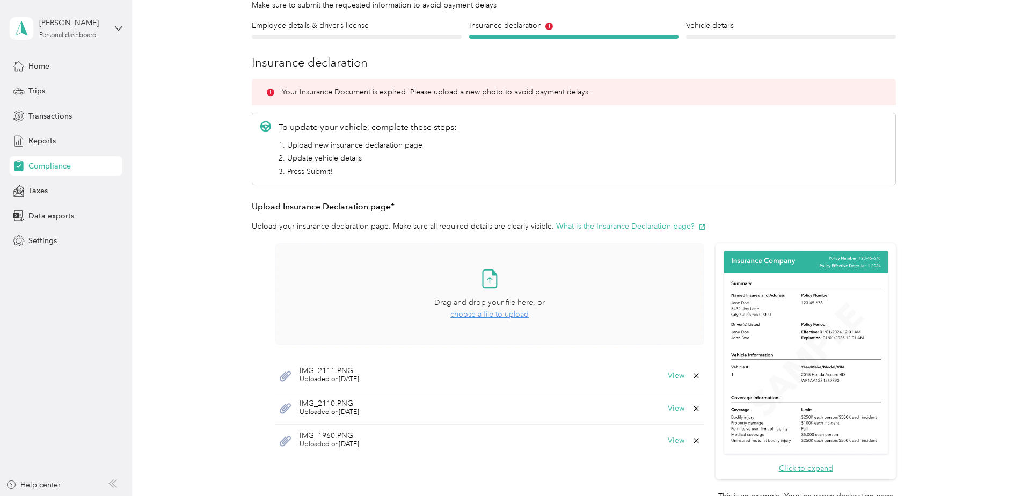
scroll to position [0, 0]
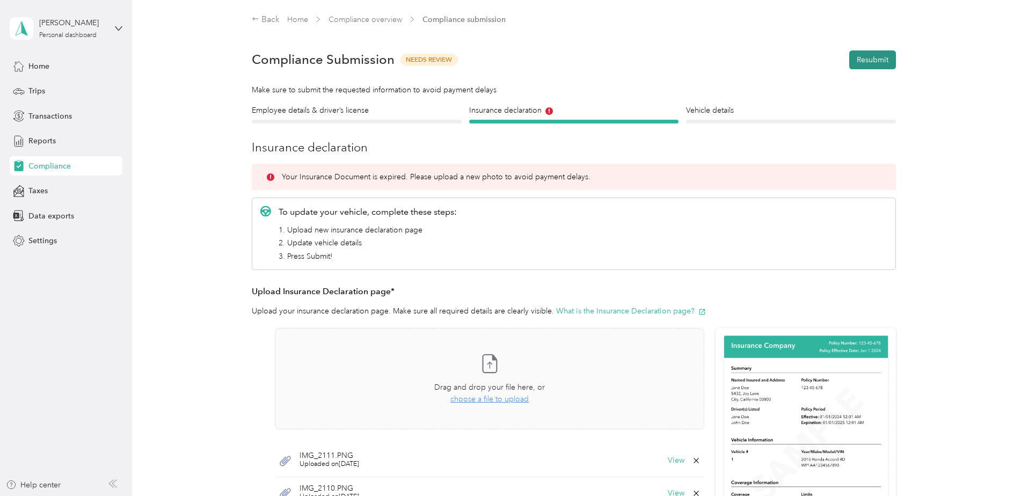
click at [857, 63] on button "Resubmit" at bounding box center [872, 59] width 47 height 19
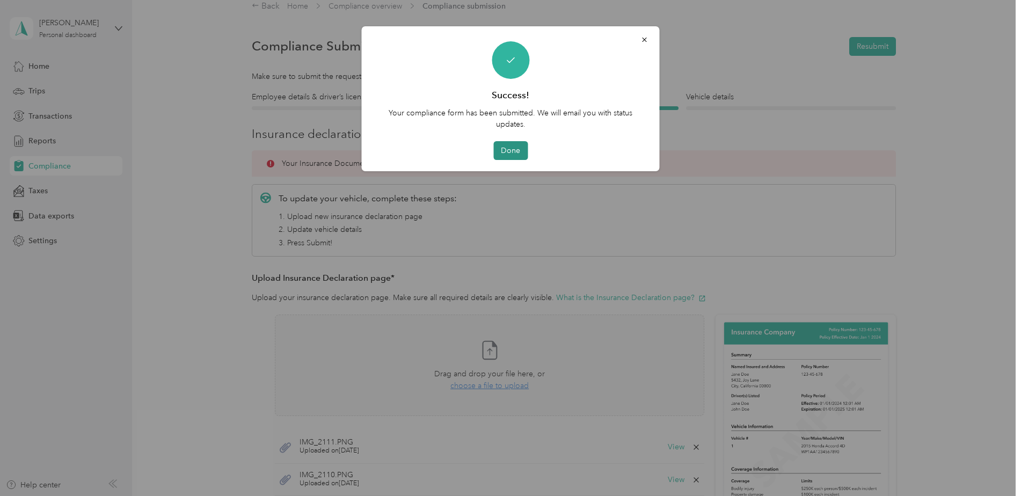
click at [519, 154] on button "Done" at bounding box center [510, 150] width 34 height 19
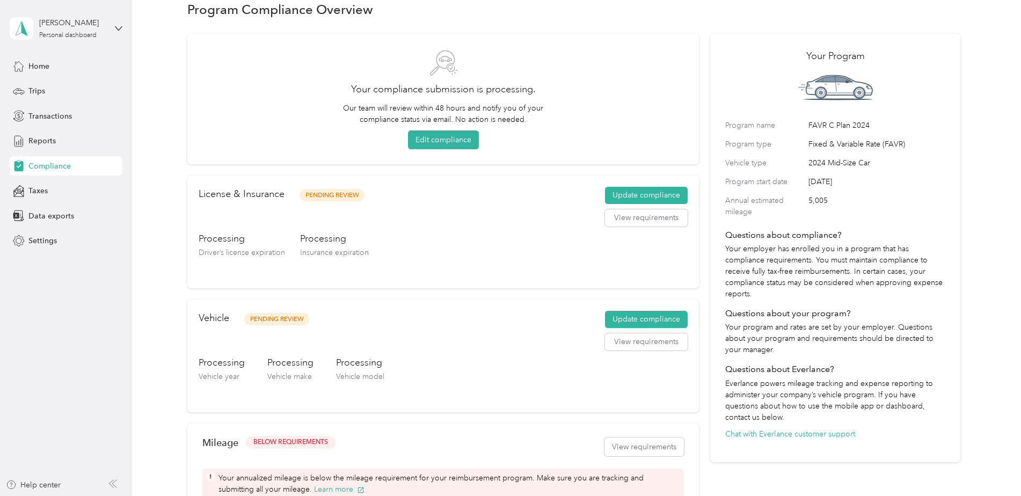
scroll to position [13, 0]
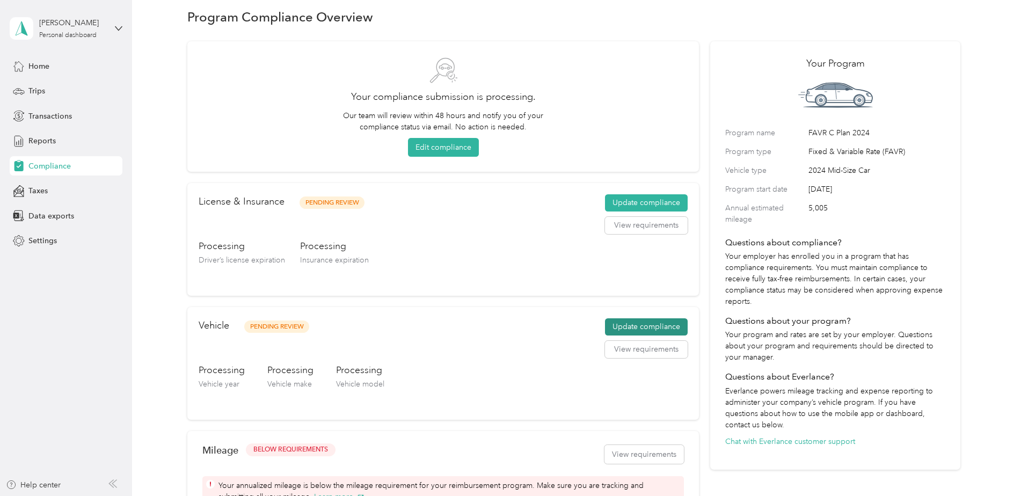
click at [634, 326] on button "Update compliance" at bounding box center [646, 326] width 83 height 17
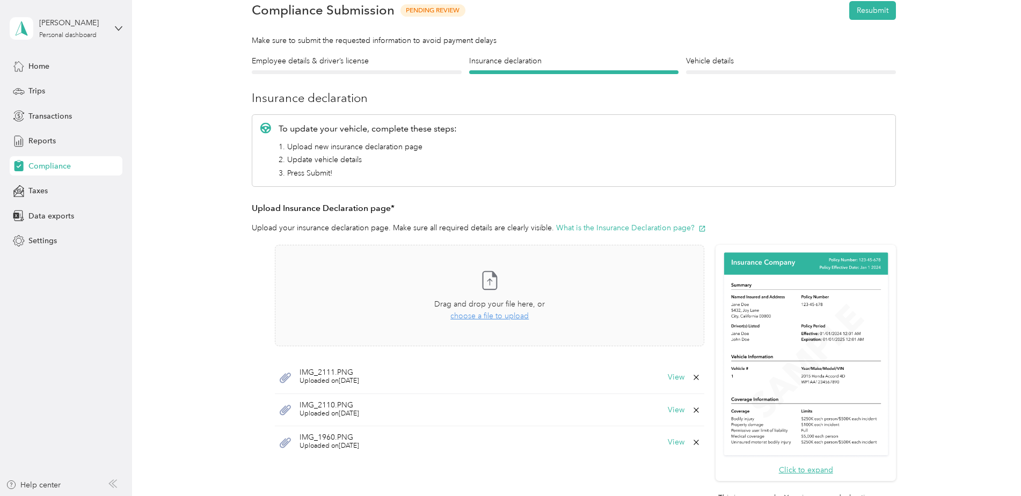
scroll to position [67, 0]
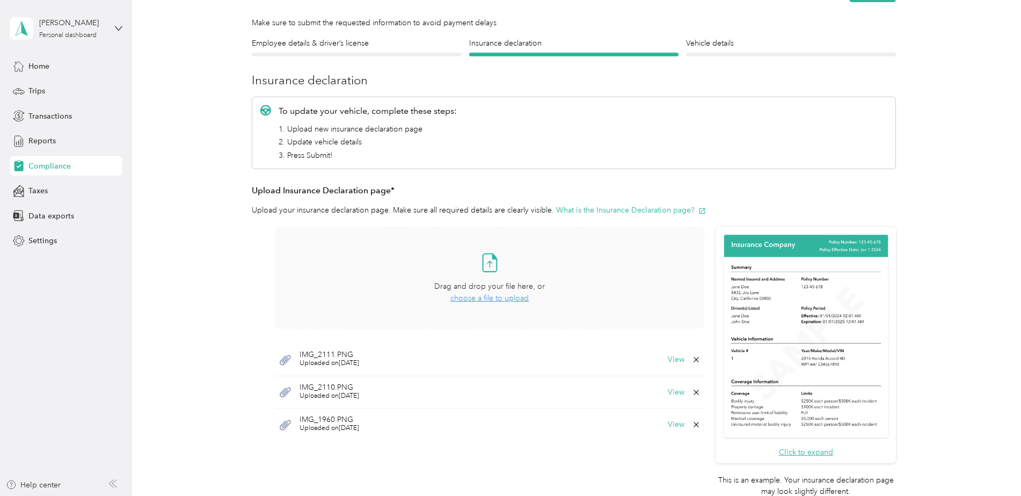
click at [475, 301] on span "choose a file to upload" at bounding box center [489, 298] width 78 height 9
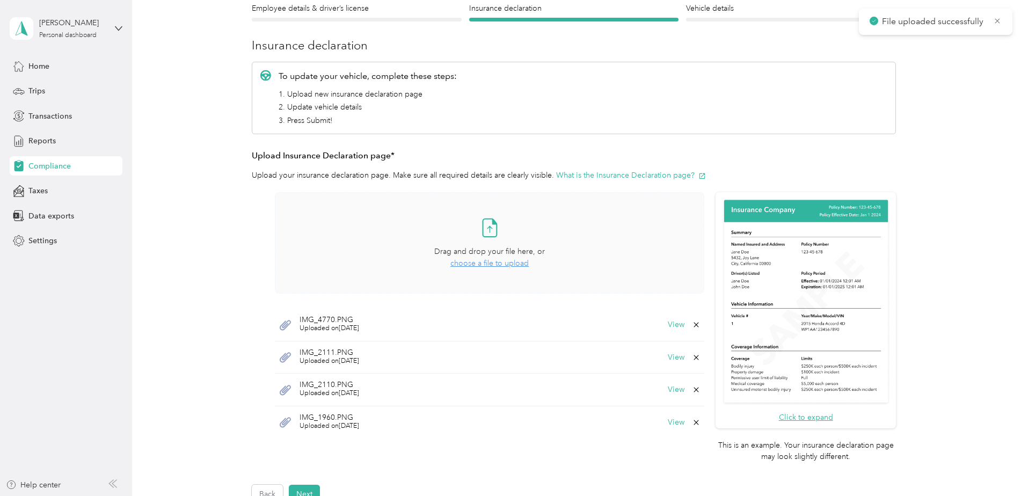
scroll to position [121, 0]
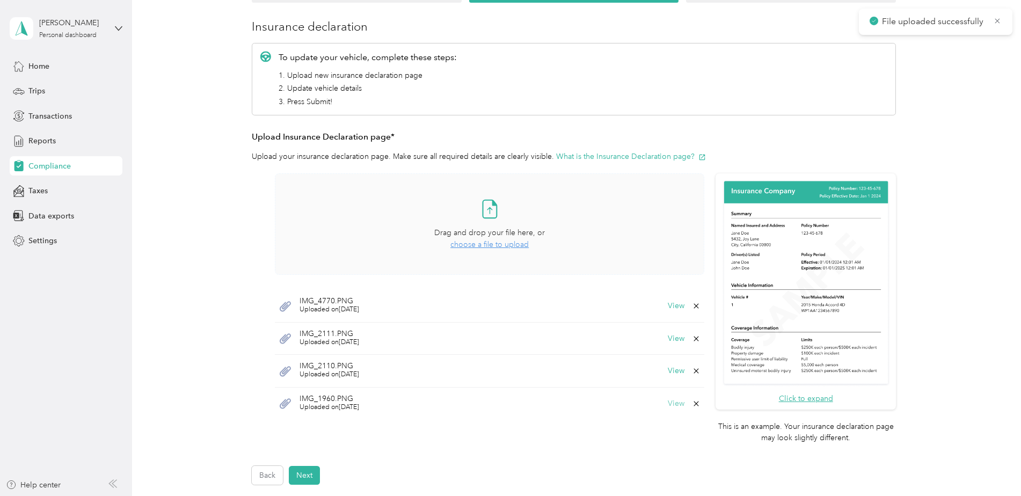
click at [676, 407] on button "View" at bounding box center [676, 404] width 17 height 8
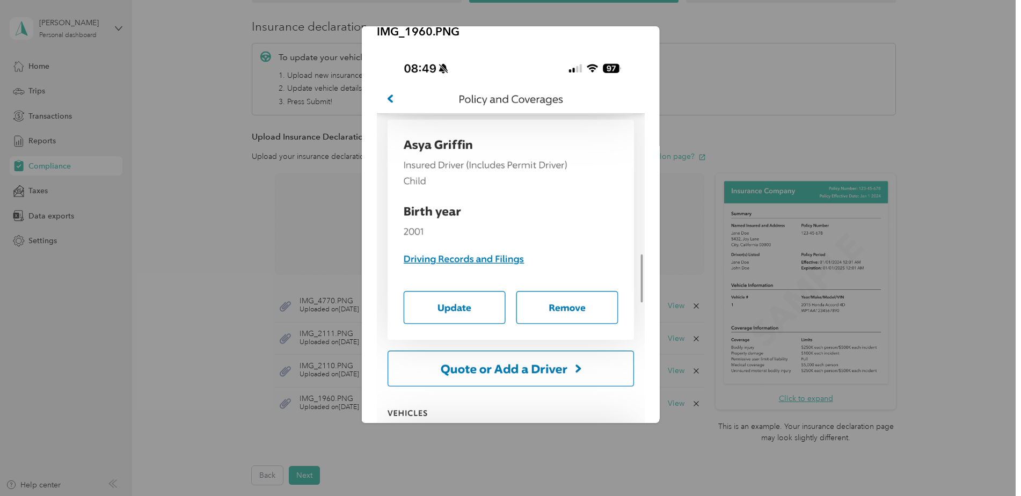
scroll to position [0, 0]
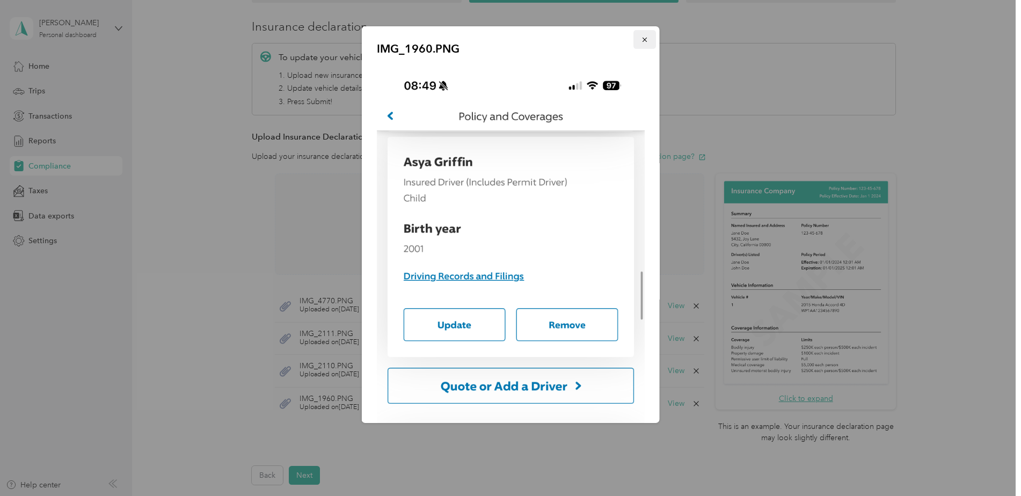
click at [641, 39] on icon "button" at bounding box center [645, 40] width 8 height 8
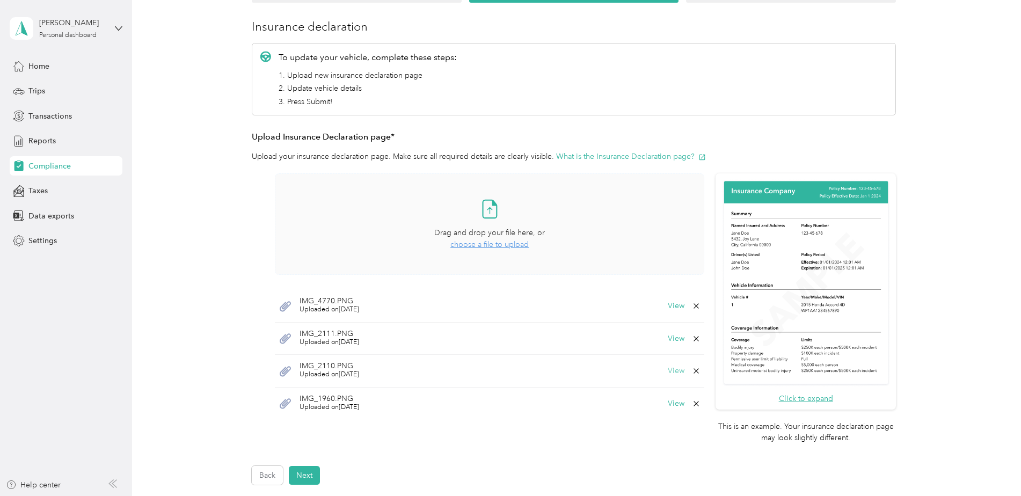
click at [669, 367] on button "View" at bounding box center [676, 371] width 17 height 8
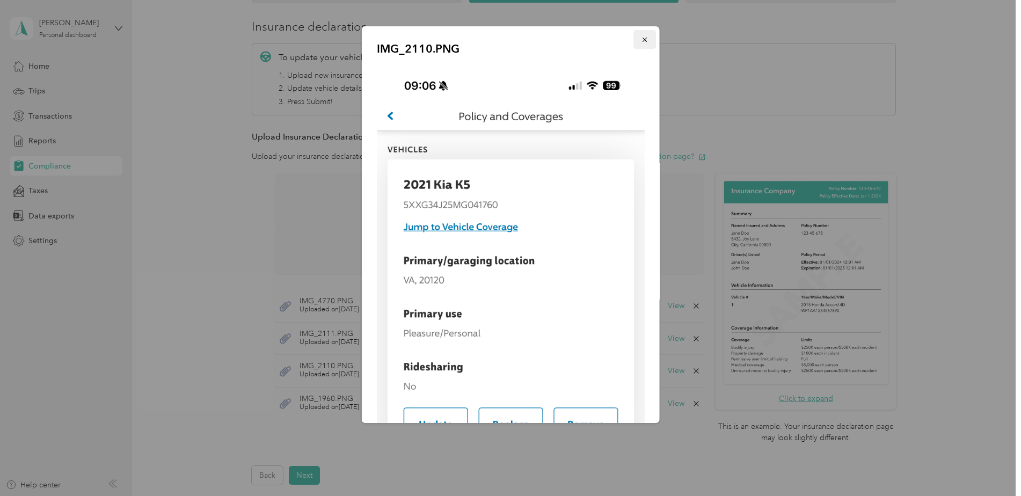
click at [641, 40] on icon "button" at bounding box center [645, 40] width 8 height 8
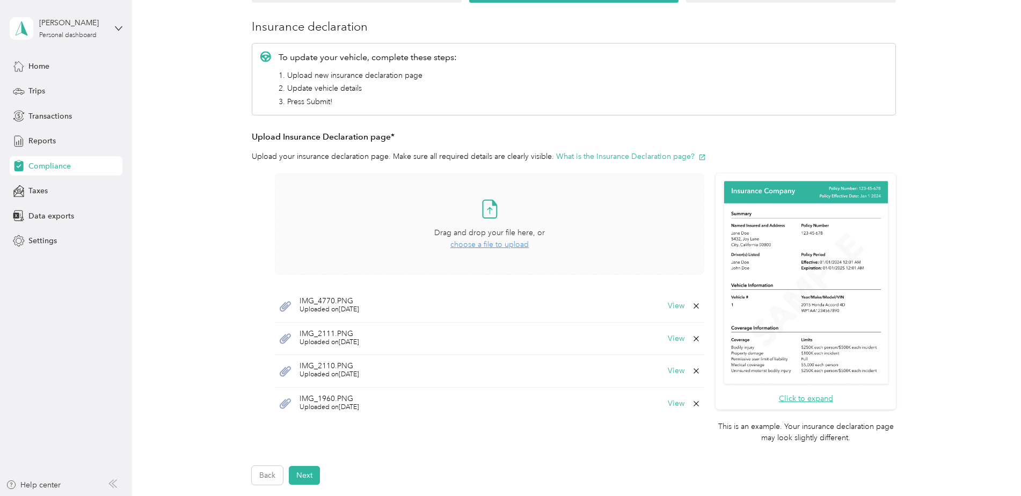
click at [670, 331] on div "IMG_2111.PNG Uploaded on 6/9/2025 View" at bounding box center [489, 339] width 429 height 33
click at [672, 331] on div "IMG_2111.PNG Uploaded on 6/9/2025 View" at bounding box center [489, 339] width 429 height 33
click at [669, 339] on button "View" at bounding box center [676, 339] width 17 height 8
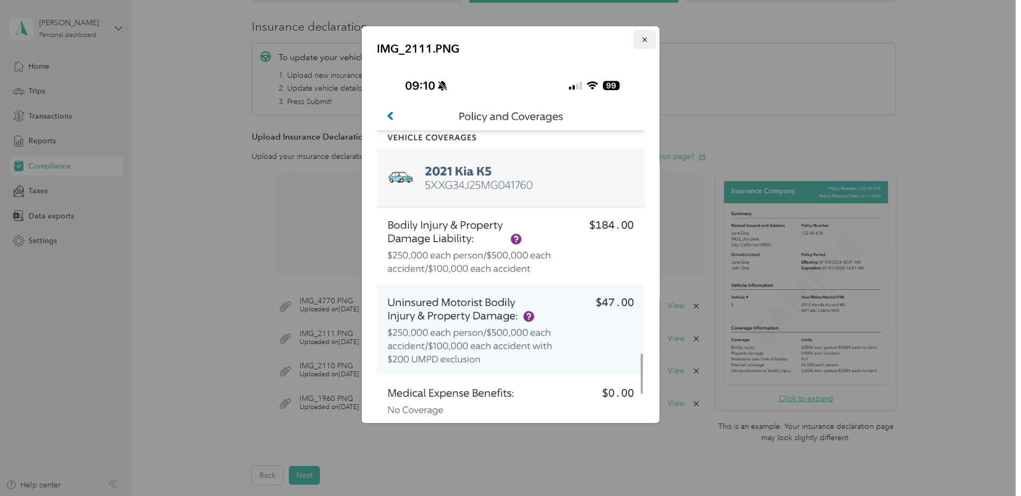
click at [640, 38] on button "button" at bounding box center [644, 39] width 23 height 19
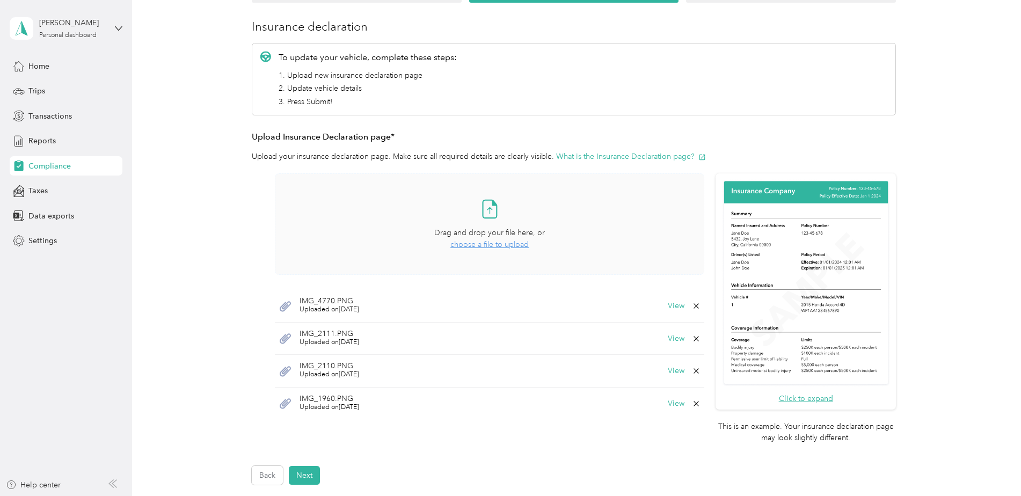
click at [665, 308] on div "IMG_4770.PNG Uploaded on 9/29/2025 View" at bounding box center [489, 306] width 429 height 33
click at [670, 303] on button "View" at bounding box center [676, 306] width 17 height 8
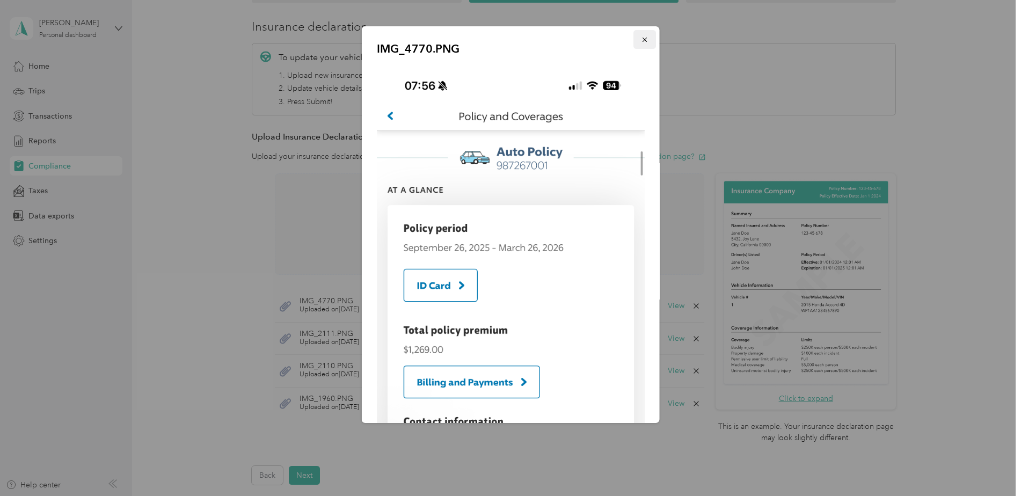
click at [641, 35] on span "button" at bounding box center [645, 39] width 8 height 9
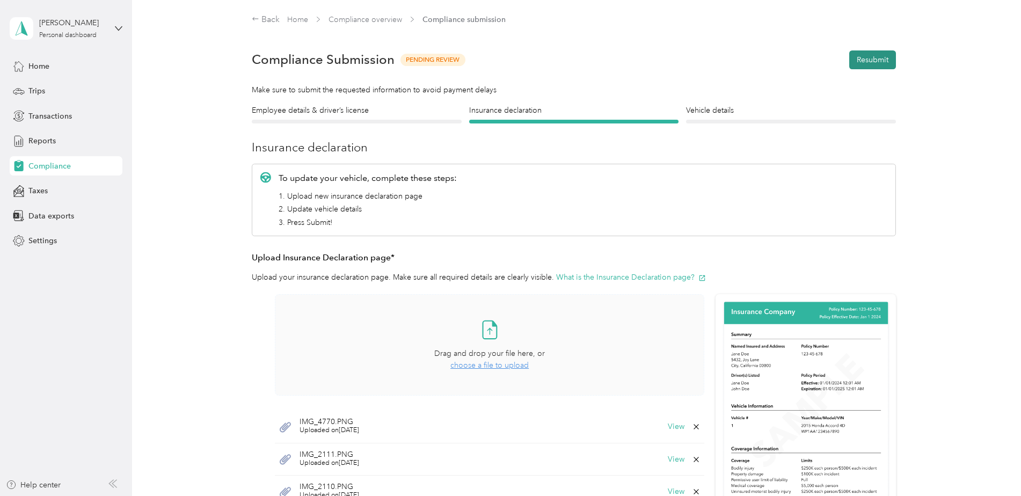
click at [849, 63] on button "Resubmit" at bounding box center [872, 59] width 47 height 19
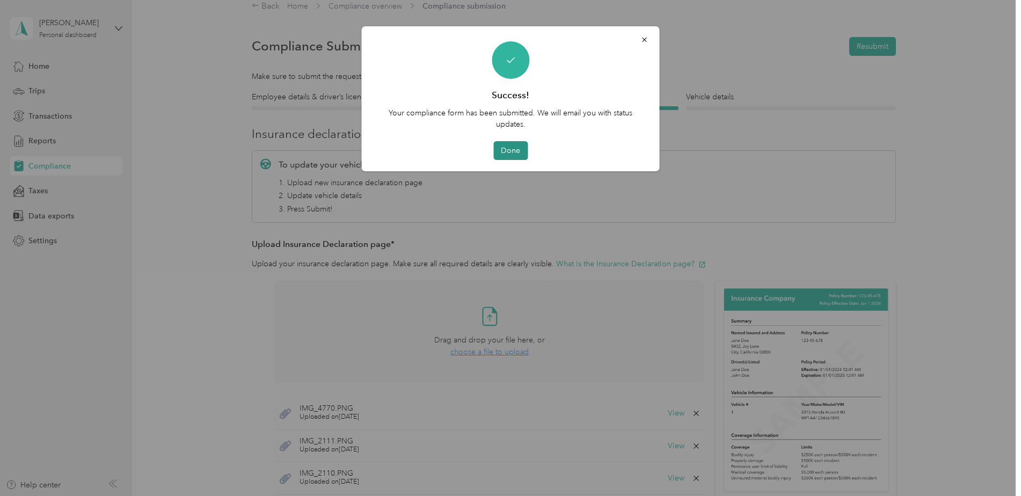
click at [510, 152] on button "Done" at bounding box center [510, 150] width 34 height 19
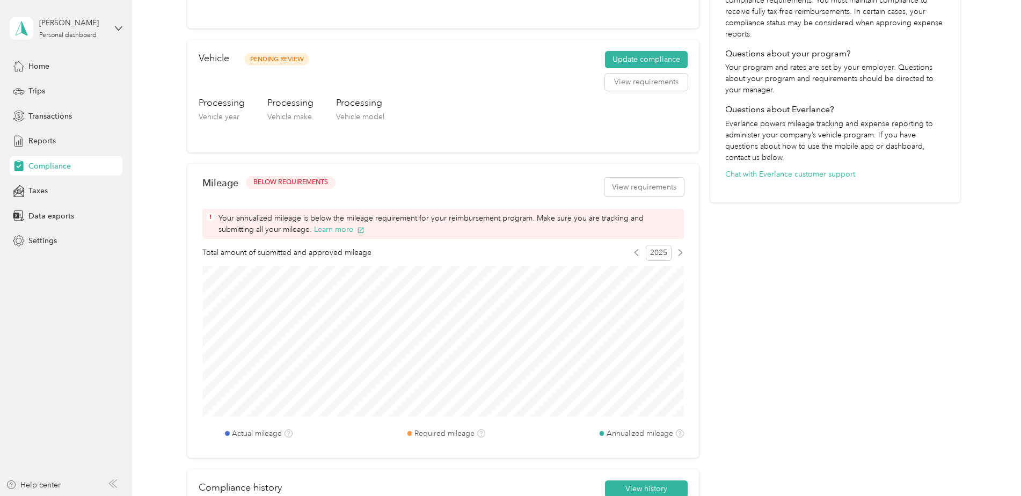
scroll to position [282, 0]
click at [618, 180] on button "View requirements" at bounding box center [643, 186] width 79 height 19
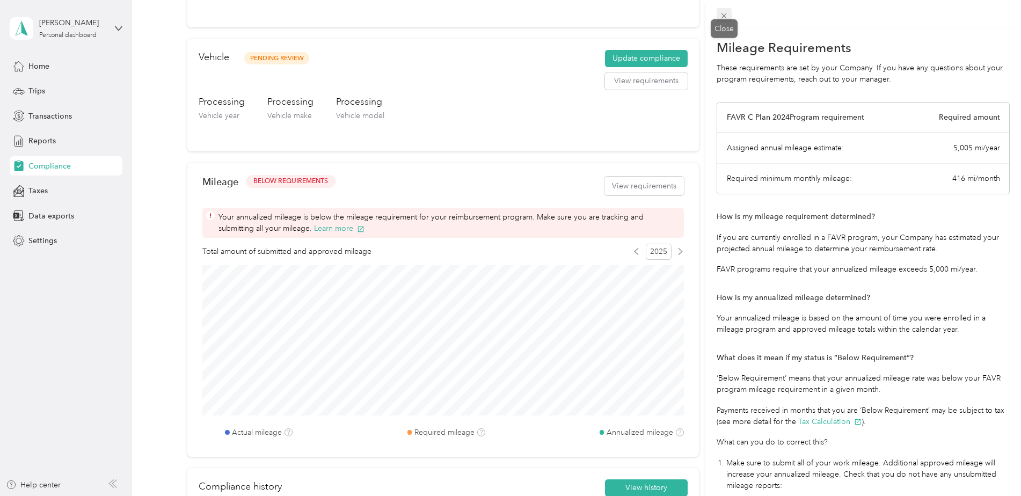
click at [721, 20] on icon at bounding box center [723, 15] width 9 height 9
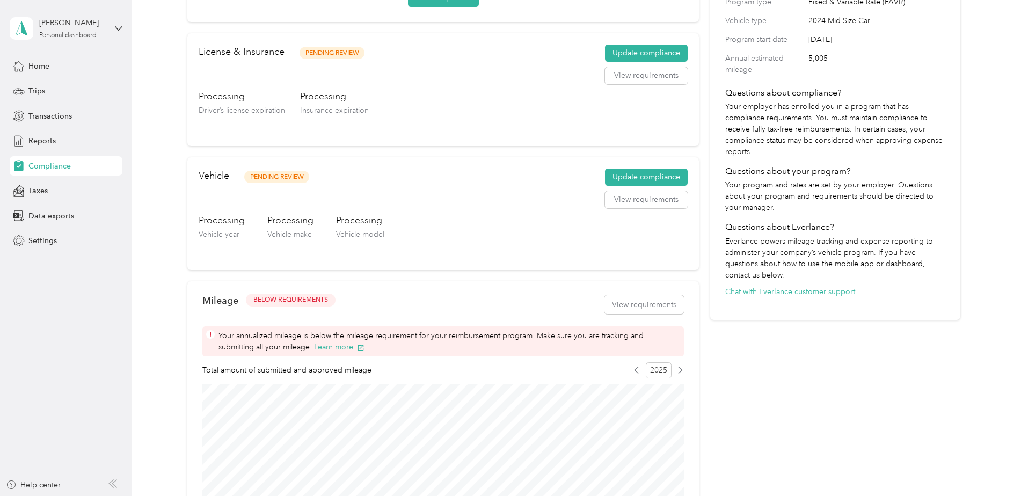
scroll to position [121, 0]
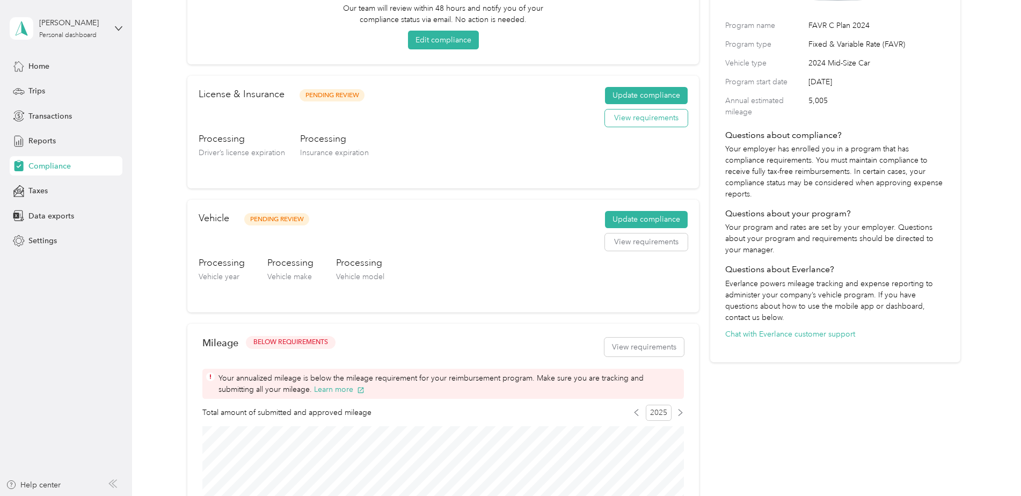
click at [646, 112] on button "View requirements" at bounding box center [646, 117] width 83 height 17
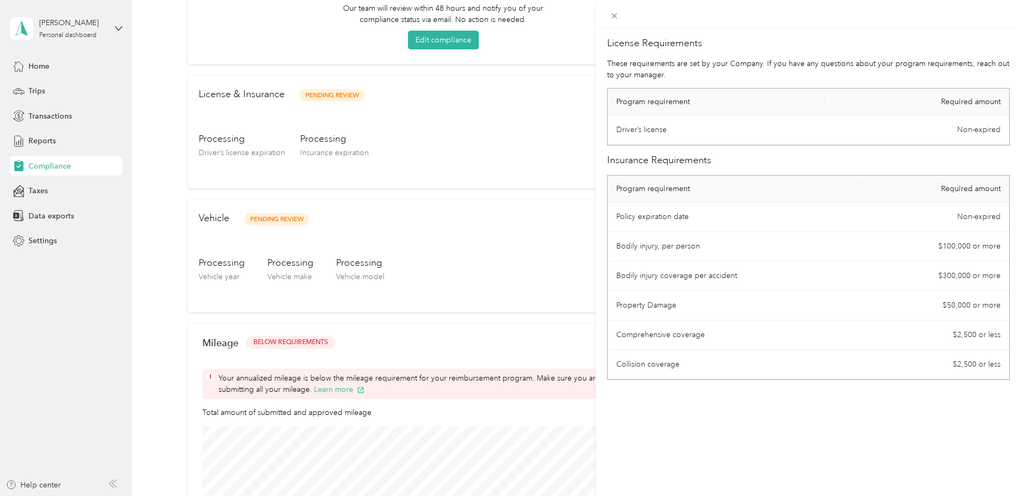
click at [618, 23] on div at bounding box center [809, 14] width 426 height 28
click at [614, 18] on icon at bounding box center [614, 15] width 9 height 9
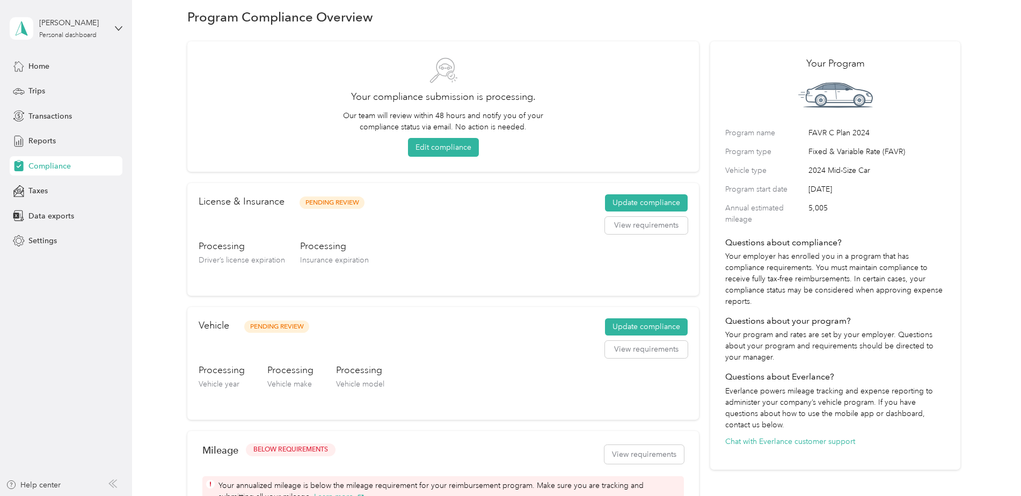
scroll to position [0, 0]
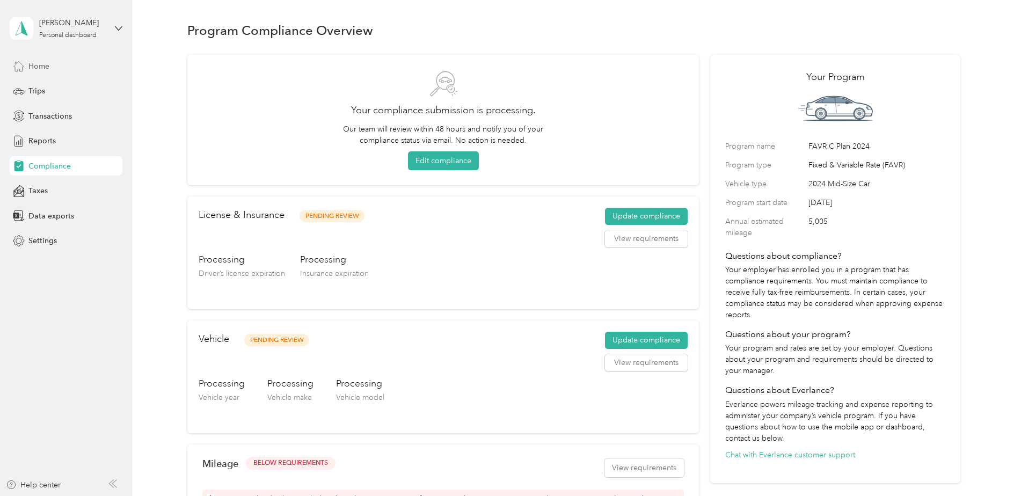
click at [34, 62] on span "Home" at bounding box center [38, 66] width 21 height 11
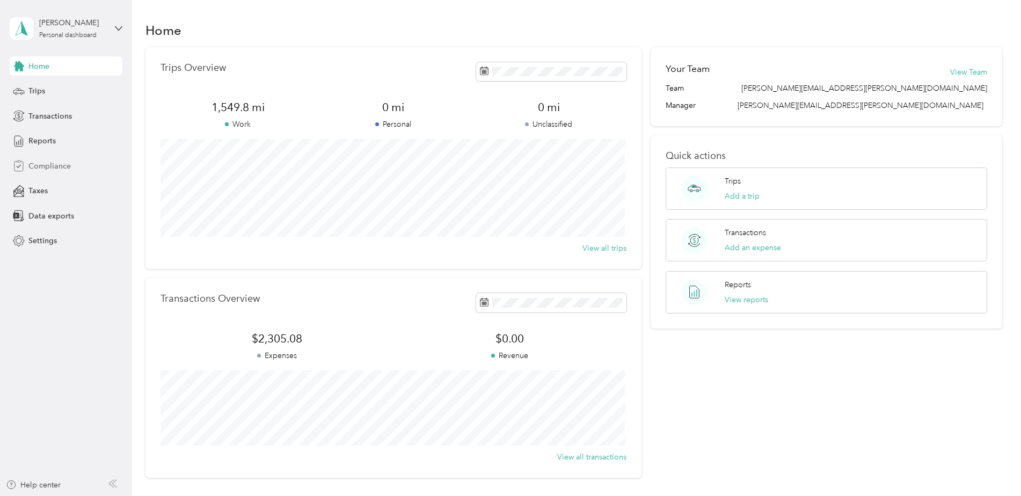
click at [70, 163] on span "Compliance" at bounding box center [49, 165] width 42 height 11
